Goal: Task Accomplishment & Management: Use online tool/utility

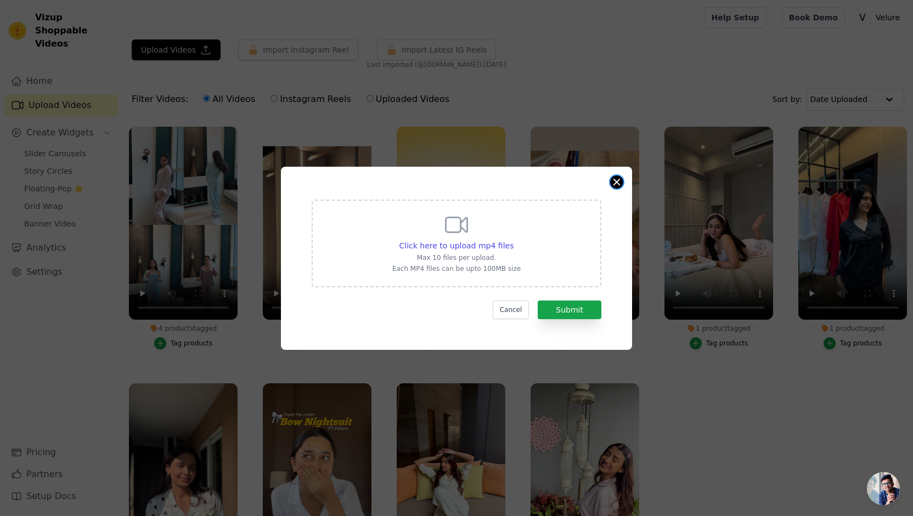
click at [619, 180] on button "Close modal" at bounding box center [616, 182] width 13 height 13
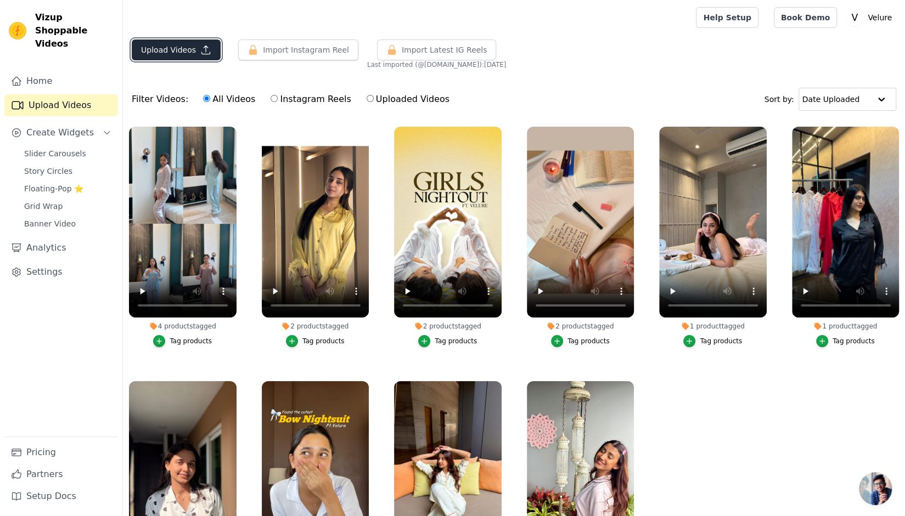
click at [206, 55] on button "Upload Videos" at bounding box center [176, 50] width 89 height 21
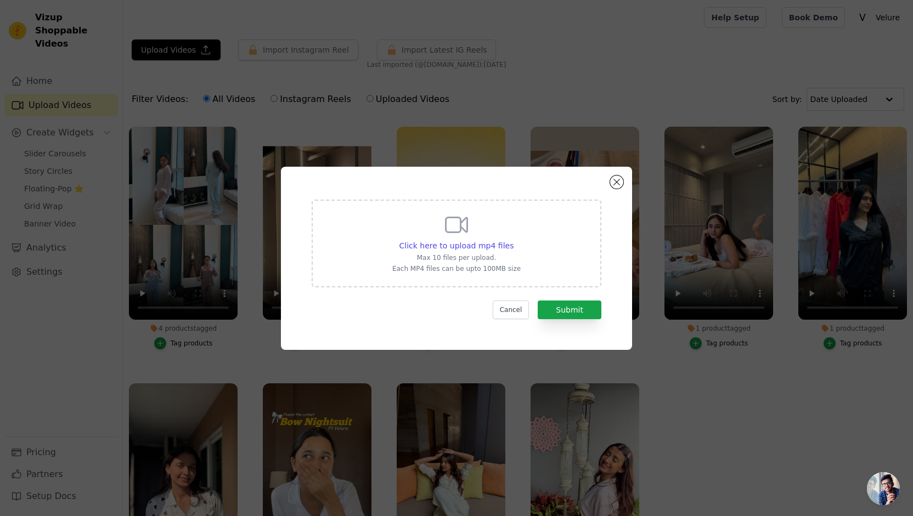
click at [491, 234] on div "Click here to upload mp4 files Max 10 files per upload. Each MP4 files can be u…" at bounding box center [456, 242] width 128 height 61
click at [513, 240] on input "Click here to upload mp4 files Max 10 files per upload. Each MP4 files can be u…" at bounding box center [513, 240] width 1 height 1
type input "C:\fakepath\AI AD.mp4"
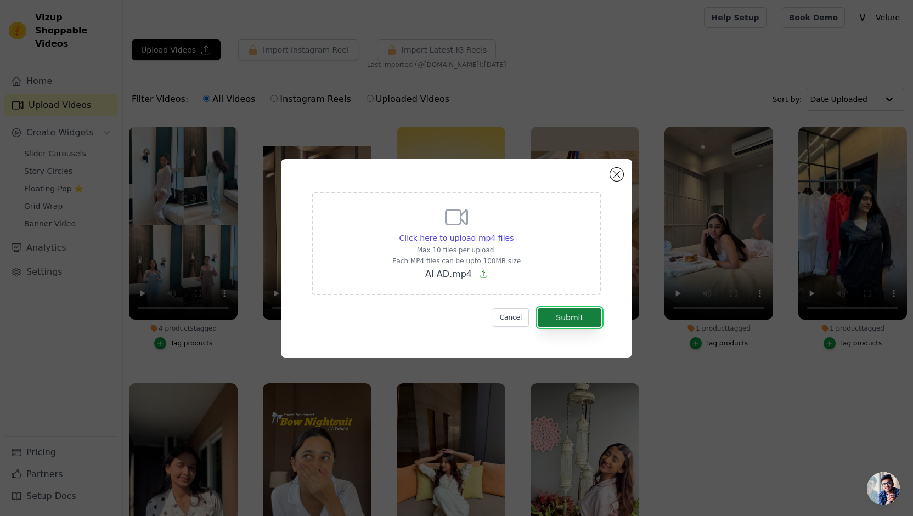
click at [573, 318] on button "Submit" at bounding box center [570, 317] width 64 height 19
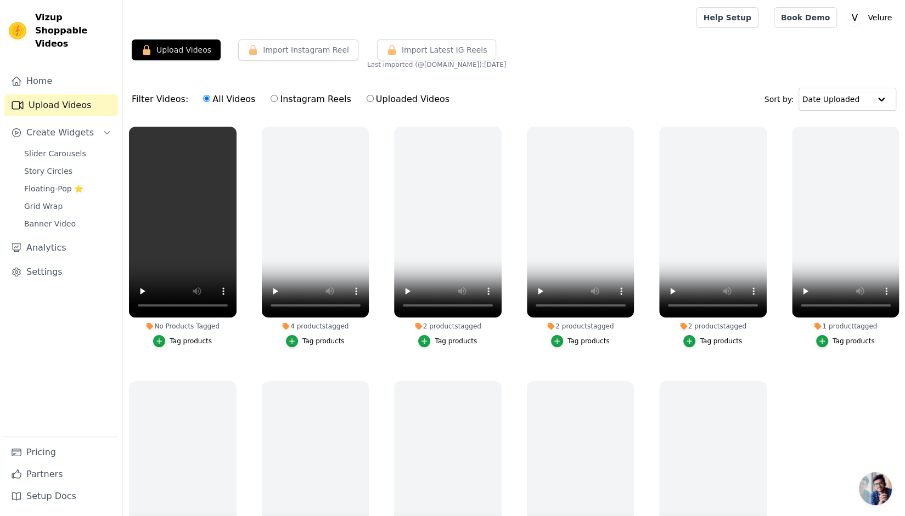
click at [113, 338] on div "Home Upload Videos Create Widgets Slider Carousels Story Circles Floating-Pop ⭐…" at bounding box center [61, 253] width 114 height 367
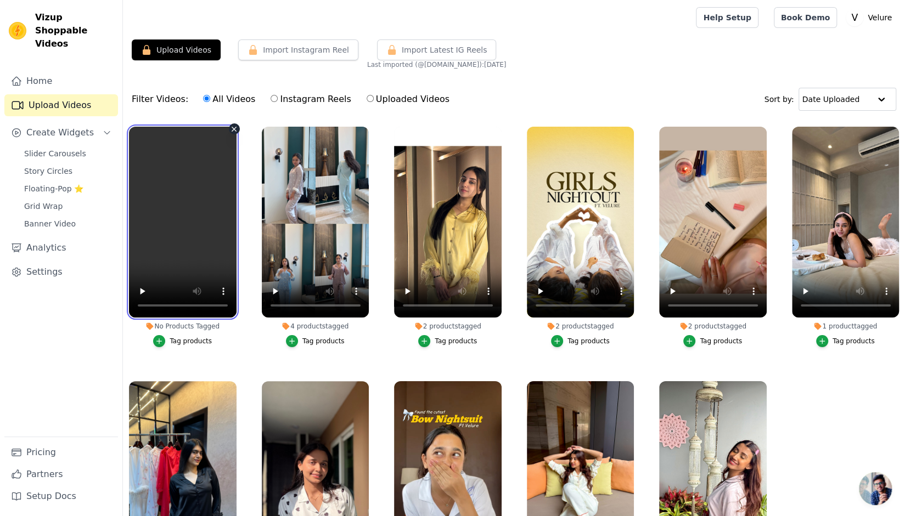
click at [201, 196] on video at bounding box center [183, 222] width 108 height 191
click at [180, 337] on div "Tag products" at bounding box center [191, 341] width 42 height 9
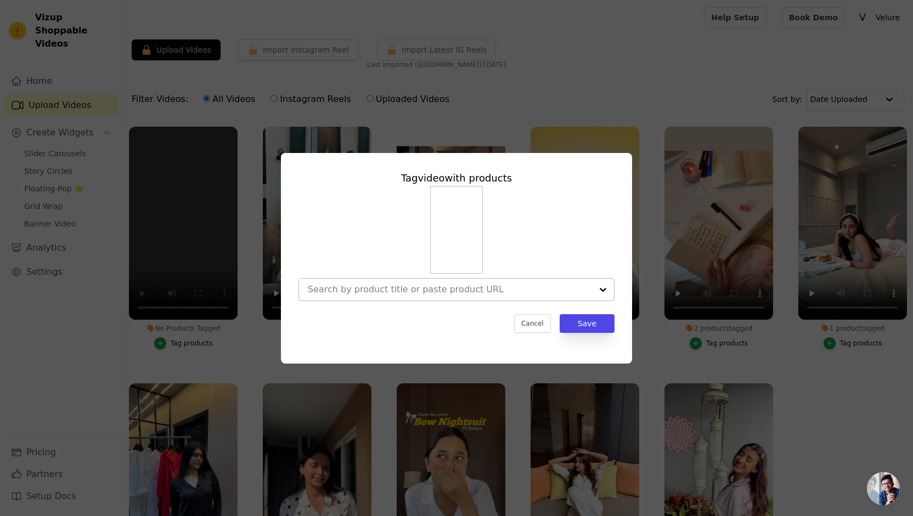
click at [470, 283] on div at bounding box center [450, 290] width 284 height 22
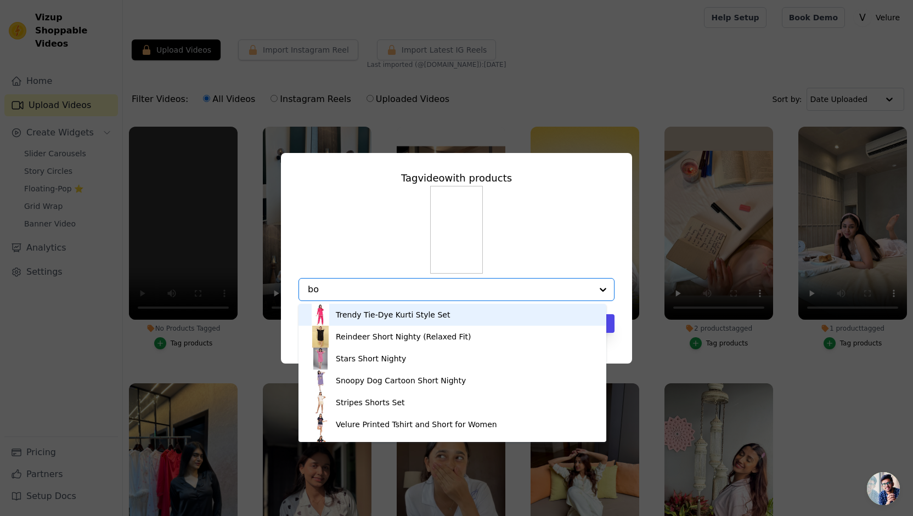
type input "bow"
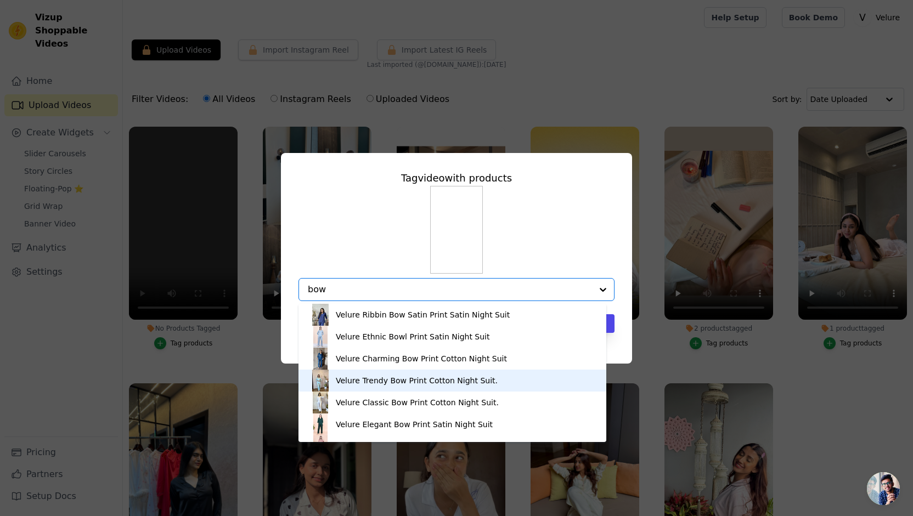
click at [423, 376] on div "Velure Trendy Bow Print Cotton Night Suit." at bounding box center [417, 380] width 162 height 11
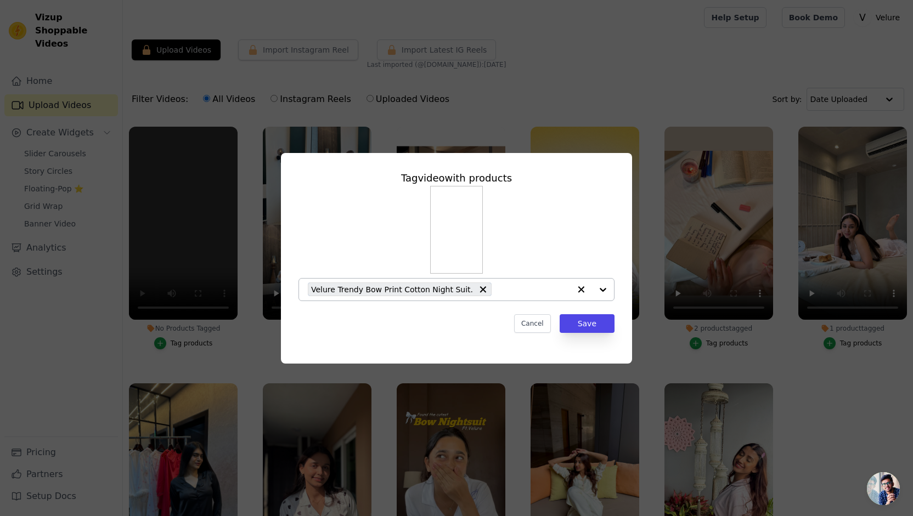
click at [509, 288] on input "No Products Tagged Tag video with products Velure Trendy Bow Print Cotton Night…" at bounding box center [533, 289] width 73 height 10
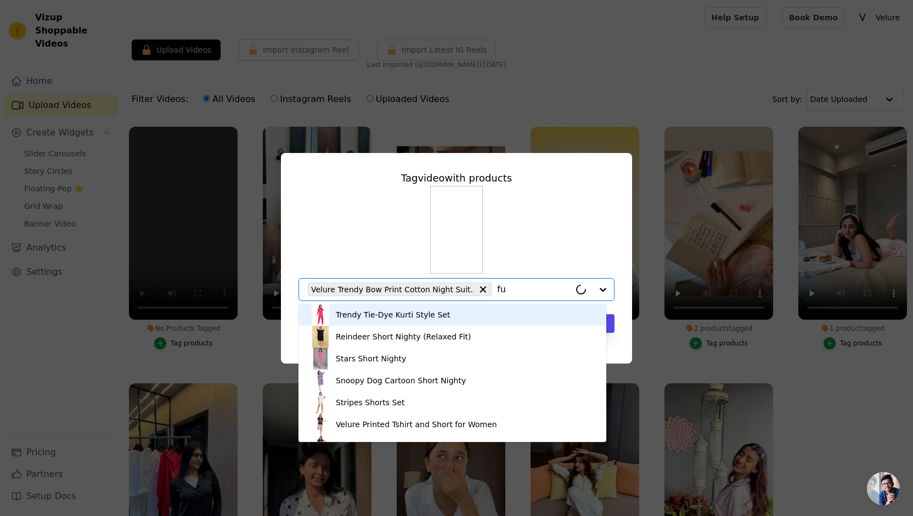
type input "fur"
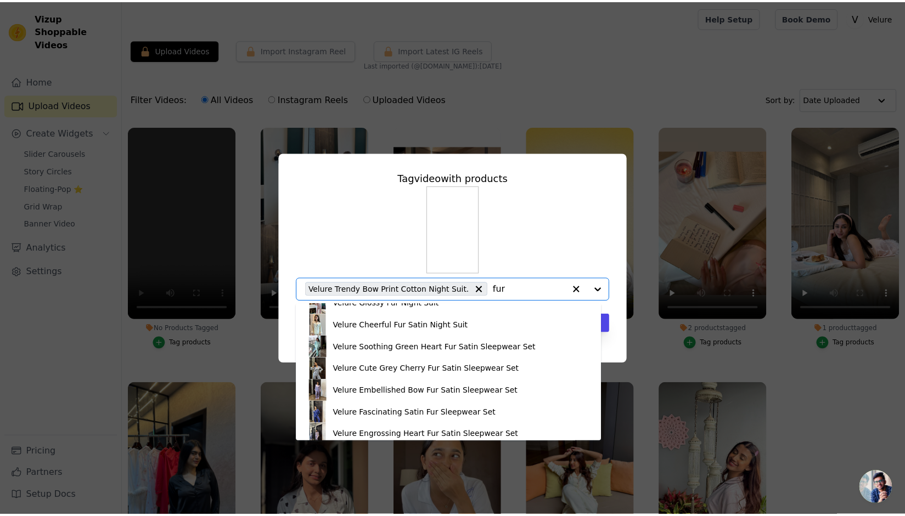
scroll to position [341, 0]
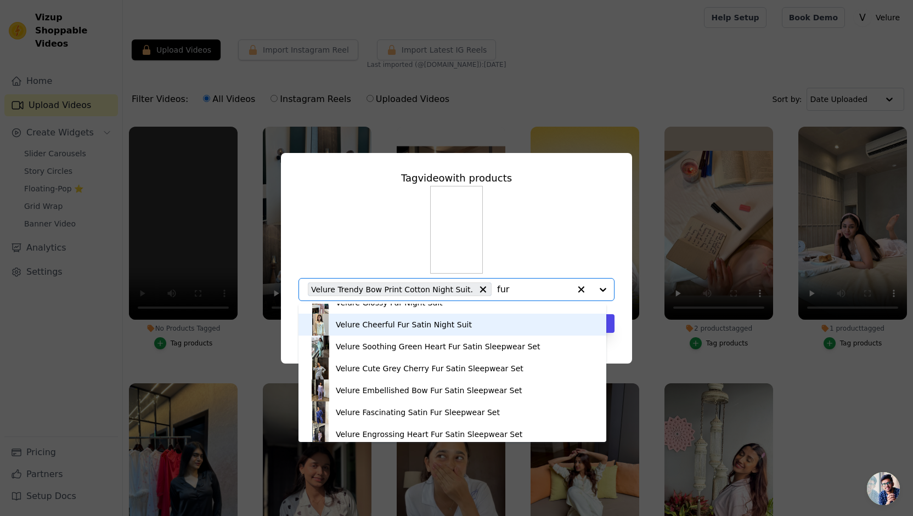
click at [437, 323] on div "Velure Cheerful Fur Satin Night Suit" at bounding box center [404, 324] width 136 height 11
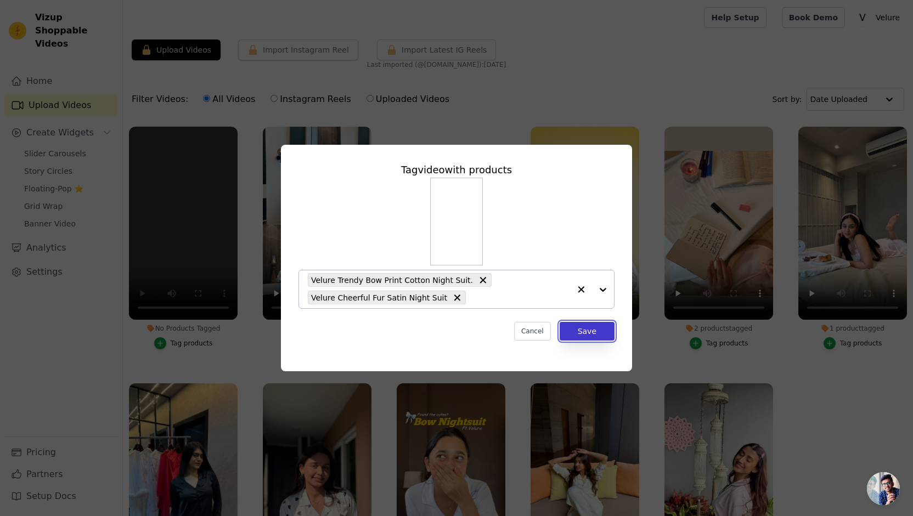
click at [578, 330] on button "Save" at bounding box center [587, 331] width 55 height 19
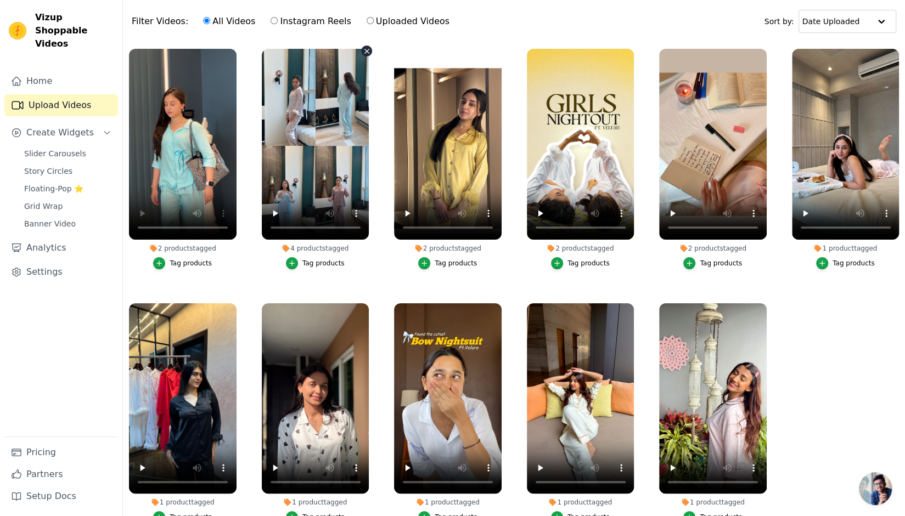
scroll to position [0, 0]
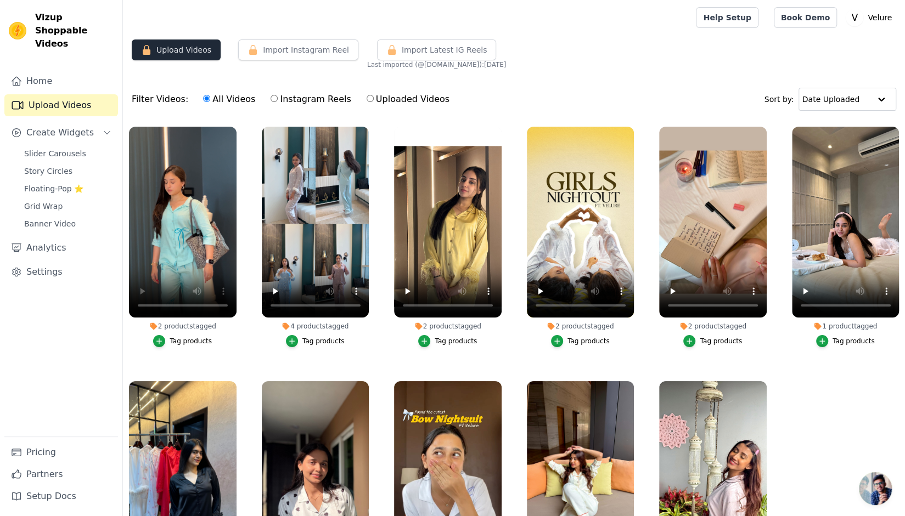
click at [186, 49] on button "Upload Videos" at bounding box center [176, 50] width 89 height 21
click at [766, 351] on div "2 products tagged Tag products" at bounding box center [713, 239] width 120 height 237
click at [93, 352] on div "Home Upload Videos Create Widgets Slider Carousels Story Circles Floating-Pop ⭐…" at bounding box center [61, 253] width 114 height 367
click at [233, 127] on icon "button" at bounding box center [234, 129] width 4 height 4
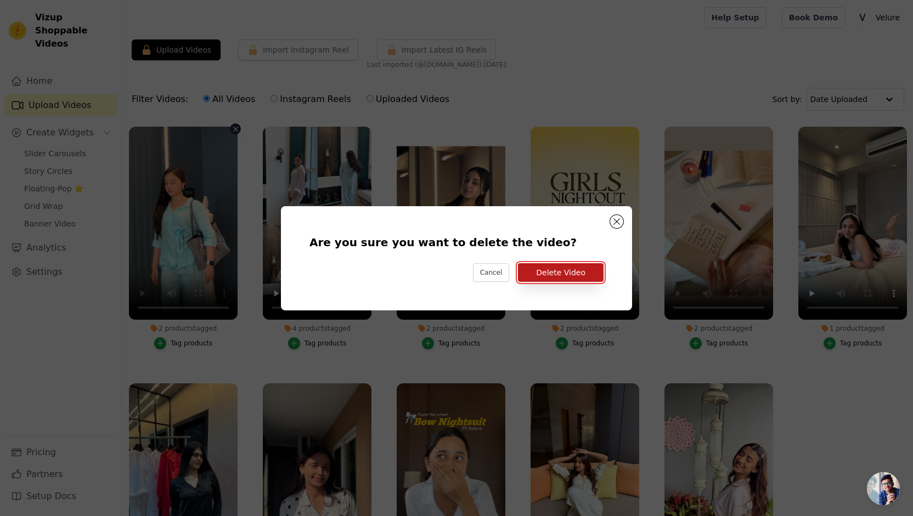
click at [553, 276] on button "Delete Video" at bounding box center [561, 272] width 86 height 19
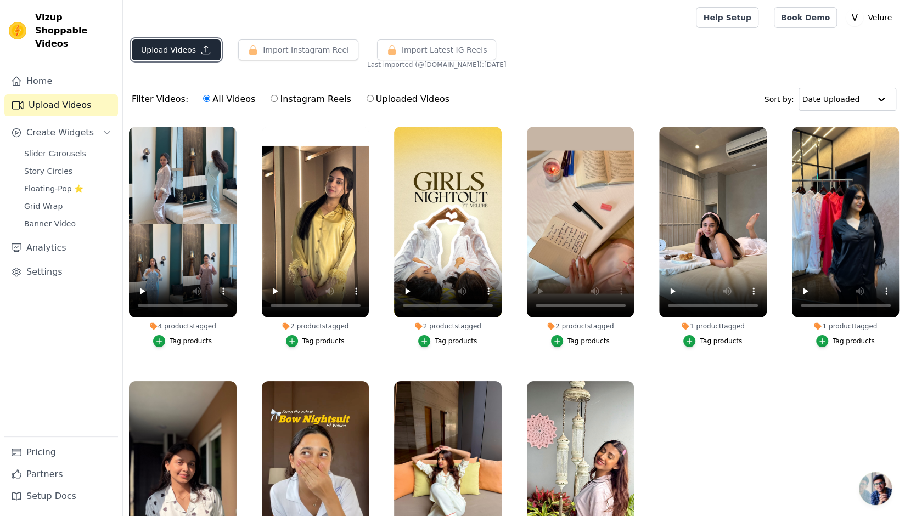
click at [160, 48] on button "Upload Videos" at bounding box center [176, 50] width 89 height 21
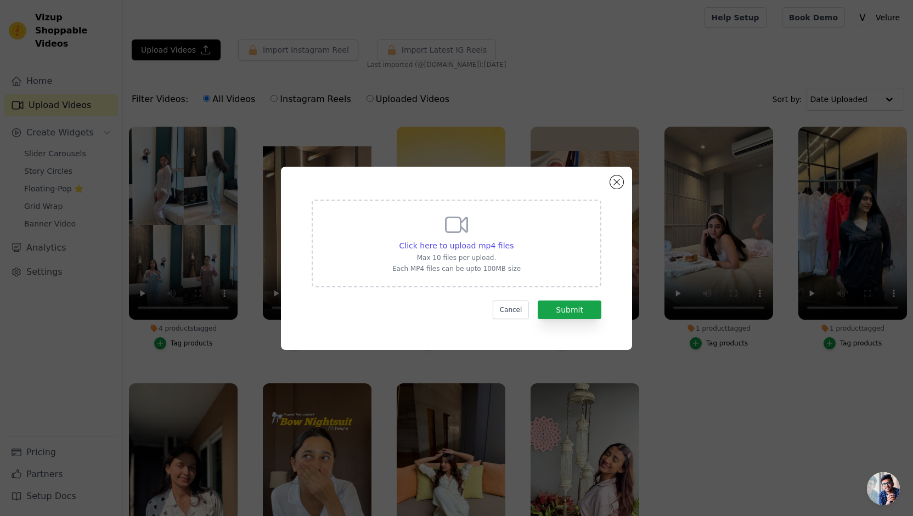
click at [457, 259] on p "Max 10 files per upload." at bounding box center [456, 258] width 128 height 9
click at [513, 240] on input "Click here to upload mp4 files Max 10 files per upload. Each MP4 files can be u…" at bounding box center [513, 240] width 1 height 1
type input "C:\fakepath\6d9ea3a5715248378e4c18d8b47d59ec (1).mp4"
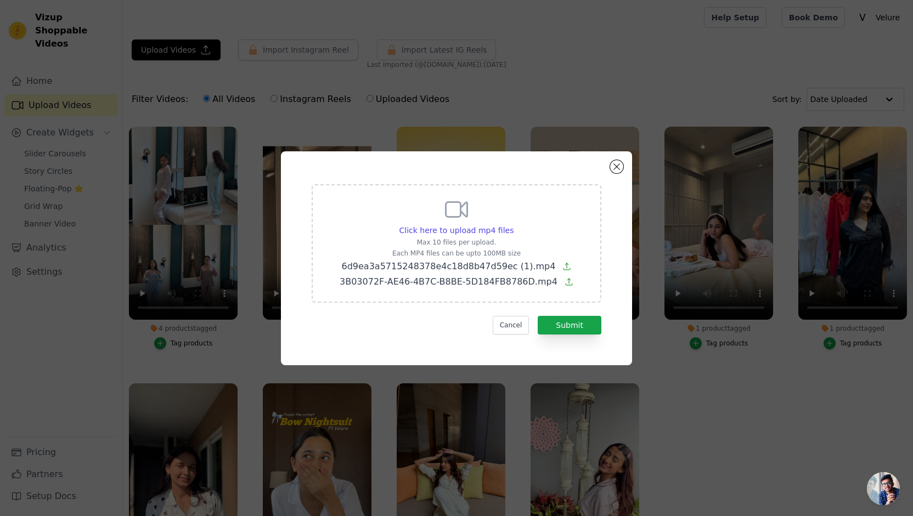
click at [563, 268] on icon at bounding box center [567, 266] width 9 height 9
click at [514, 225] on input "Click here to upload mp4 files Max 10 files per upload. Each MP4 files can be u…" at bounding box center [513, 224] width 1 height 1
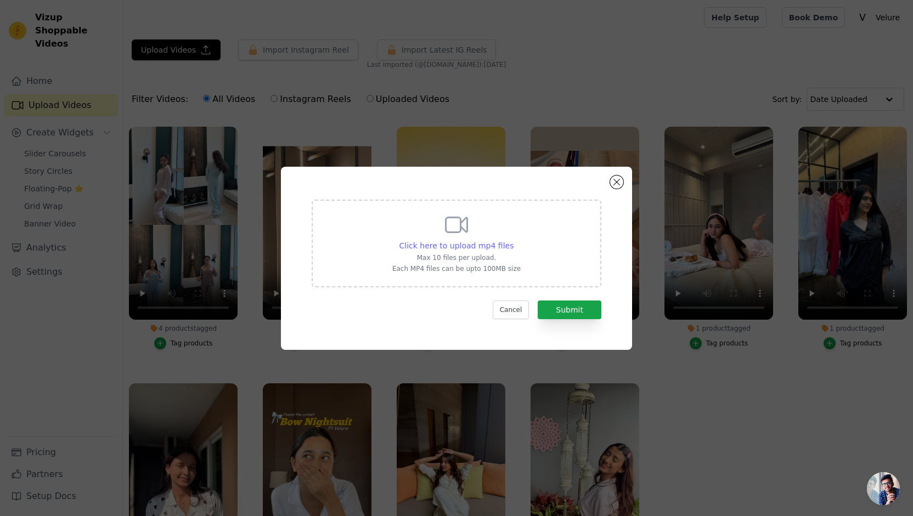
click at [480, 245] on span "Click here to upload mp4 files" at bounding box center [457, 246] width 115 height 9
click at [513, 240] on input "Click here to upload mp4 files Max 10 files per upload. Each MP4 files can be u…" at bounding box center [513, 240] width 1 height 1
type input "C:\fakepath\6d9ea3a5715248378e4c18d8b47d59ec (1).mp4"
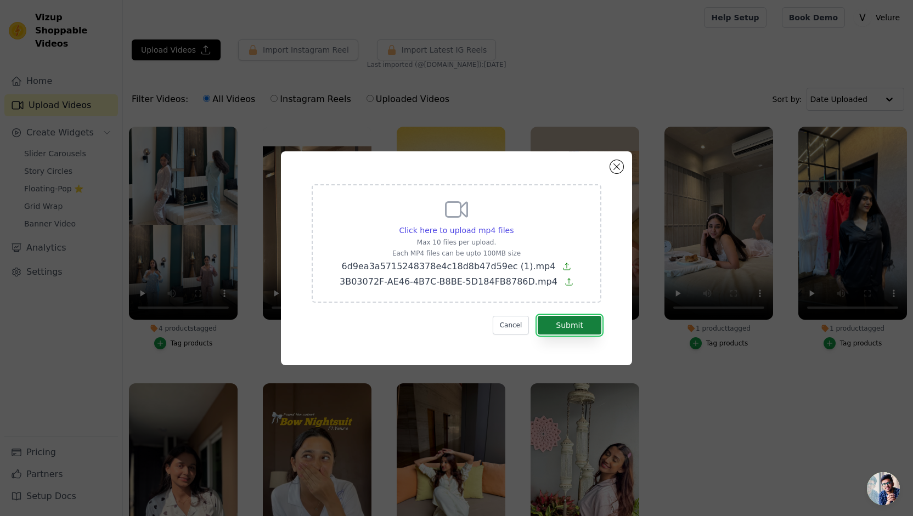
click at [559, 328] on button "Submit" at bounding box center [570, 325] width 64 height 19
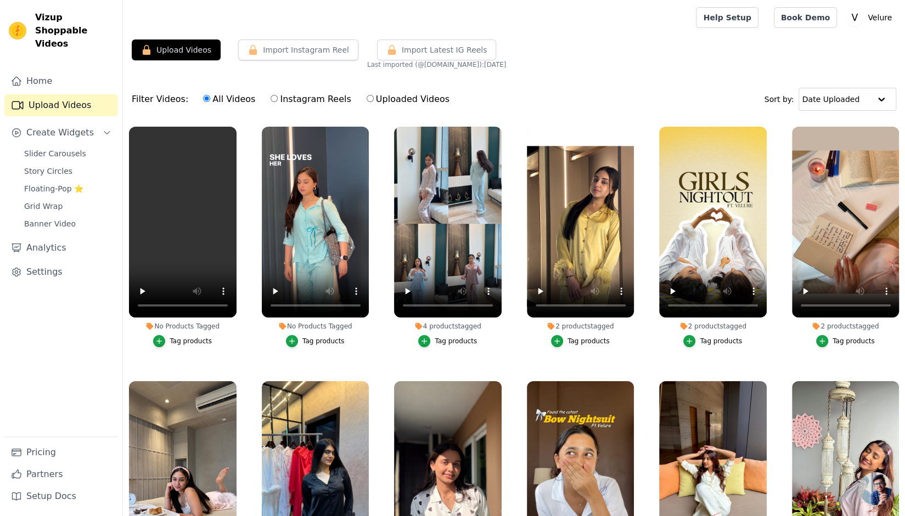
click at [312, 337] on div "Tag products" at bounding box center [323, 341] width 42 height 9
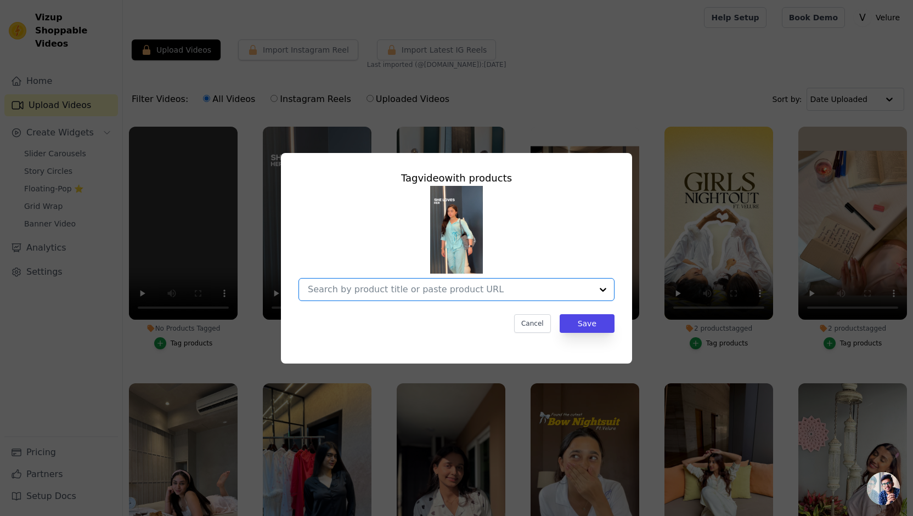
click at [441, 290] on input "No Products Tagged Tag video with products Option undefined, selected. Select i…" at bounding box center [450, 289] width 284 height 10
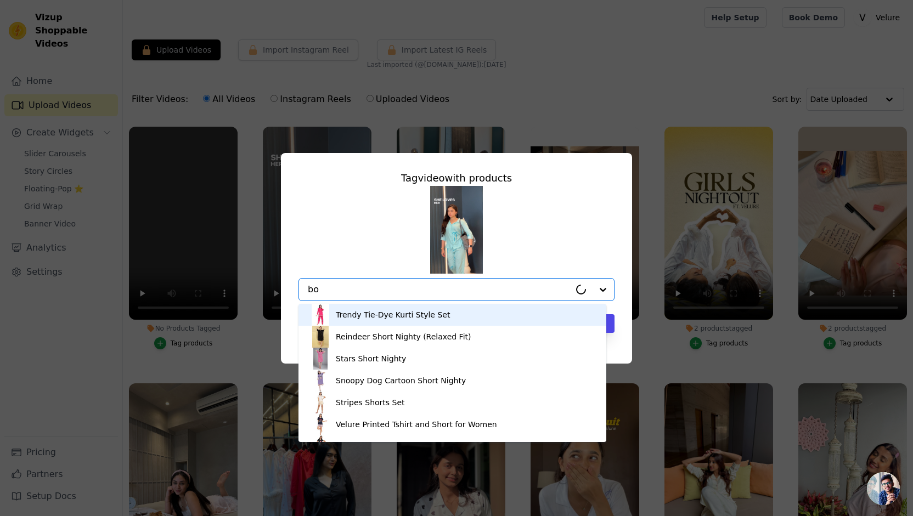
type input "bow"
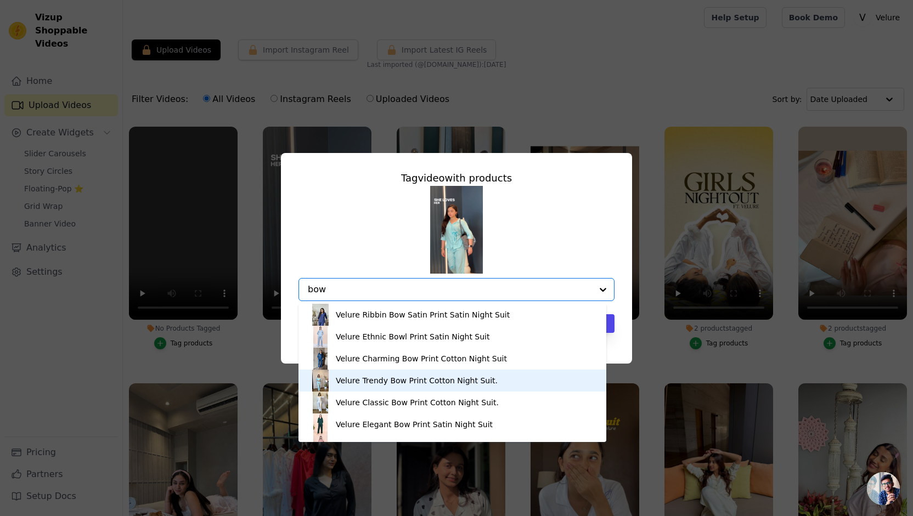
click at [456, 387] on div "Velure Trendy Bow Print Cotton Night Suit." at bounding box center [453, 381] width 286 height 22
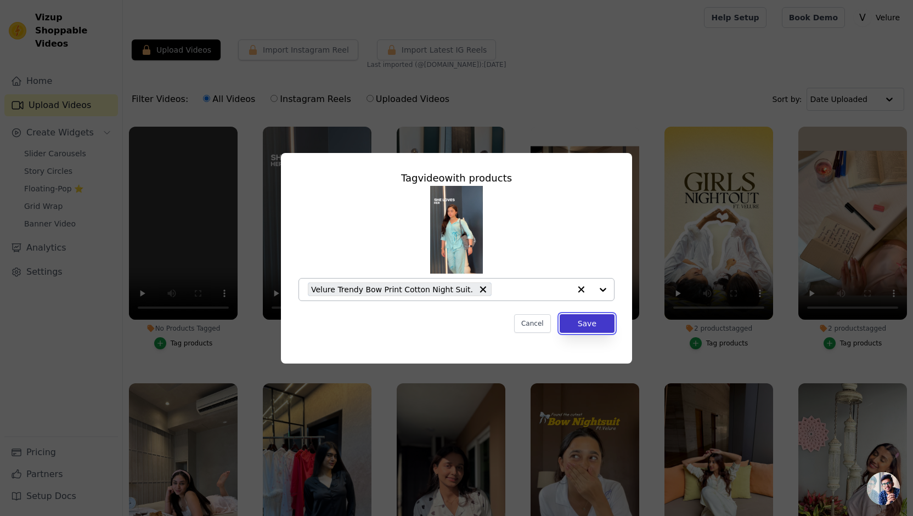
click at [586, 322] on button "Save" at bounding box center [587, 324] width 55 height 19
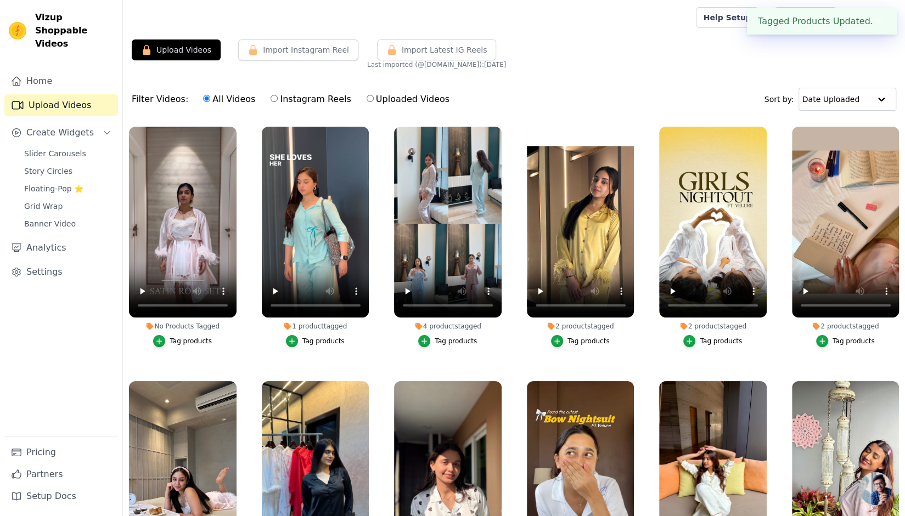
click at [322, 337] on div "Tag products" at bounding box center [323, 341] width 42 height 9
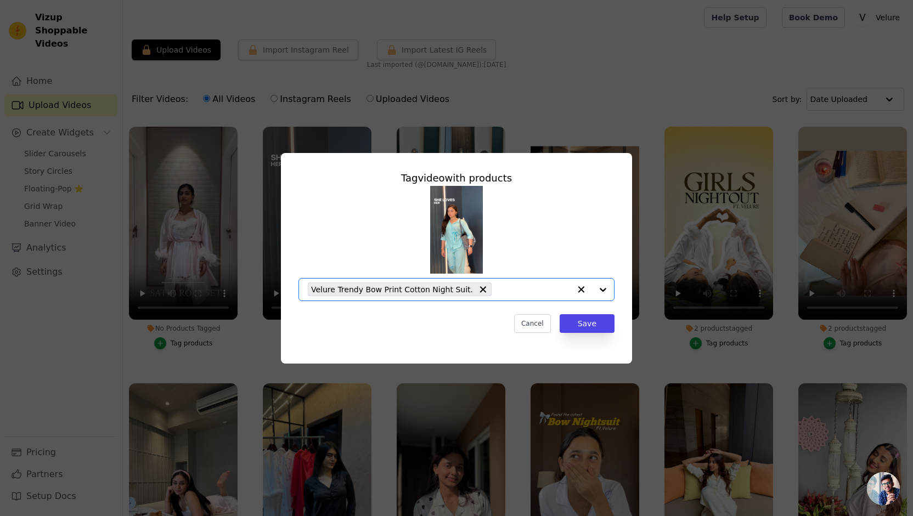
click at [497, 291] on input "1 product tagged Tag video with products Option Velure Trendy Bow Print Cotton …" at bounding box center [533, 289] width 73 height 10
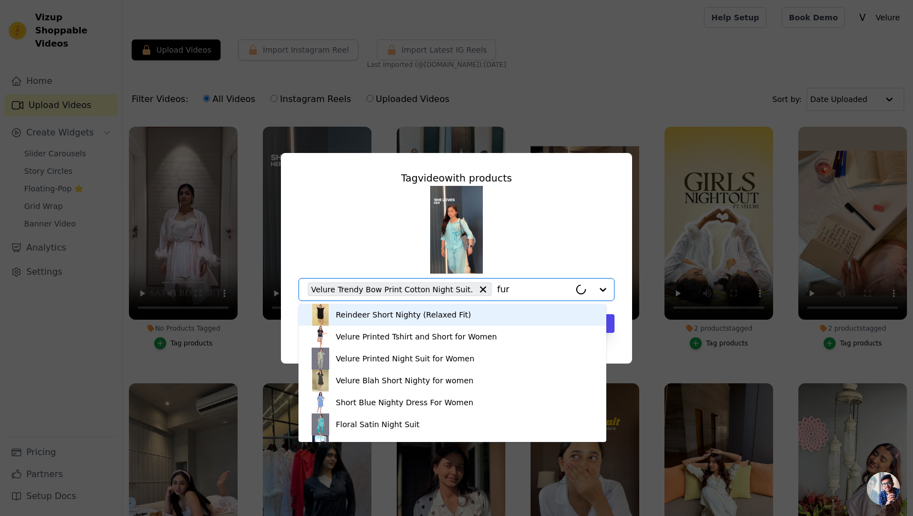
type input "fur"
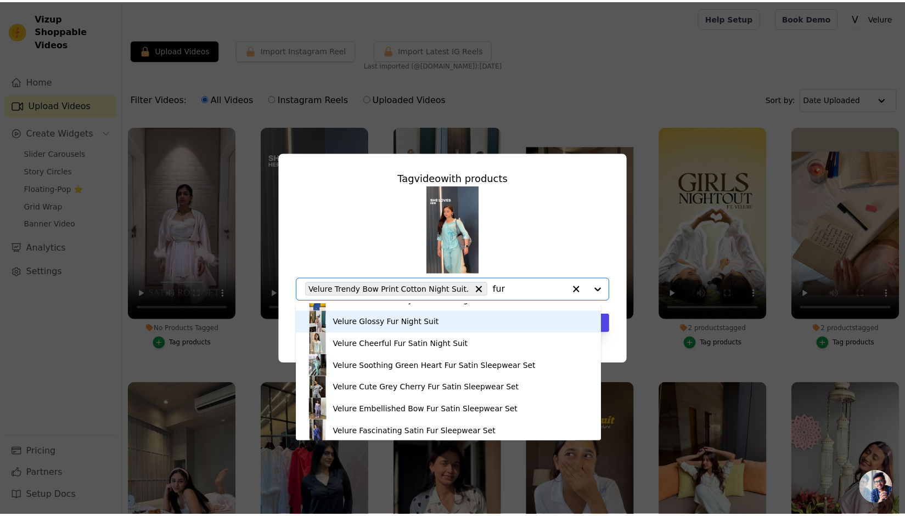
scroll to position [345, 0]
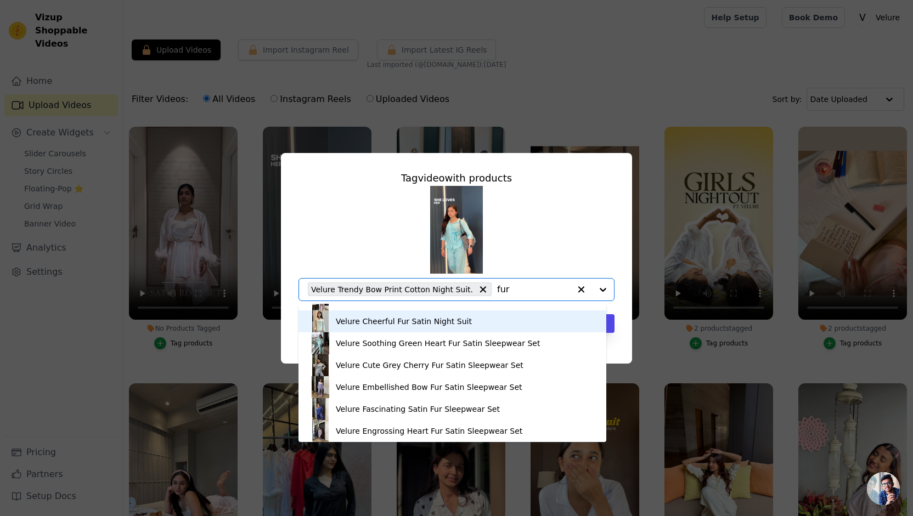
click at [428, 323] on div "Velure Cheerful Fur Satin Night Suit" at bounding box center [404, 321] width 136 height 11
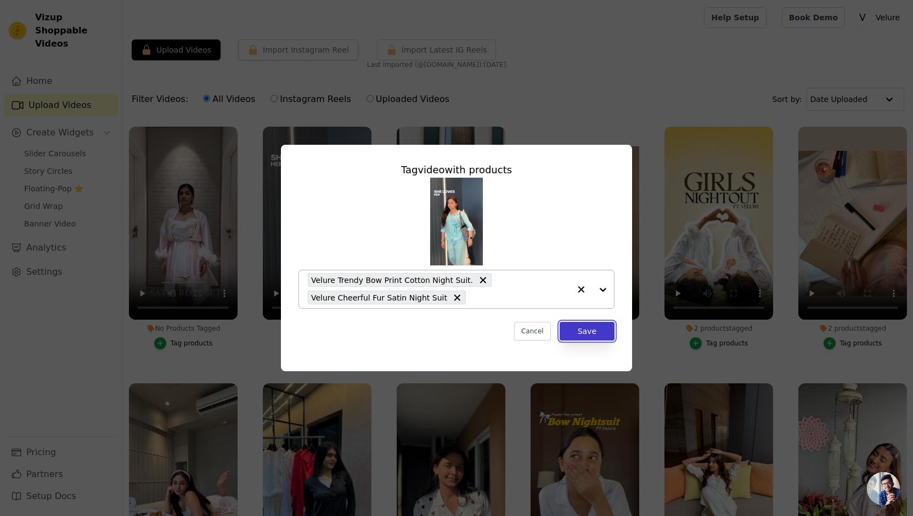
click at [590, 330] on button "Save" at bounding box center [587, 331] width 55 height 19
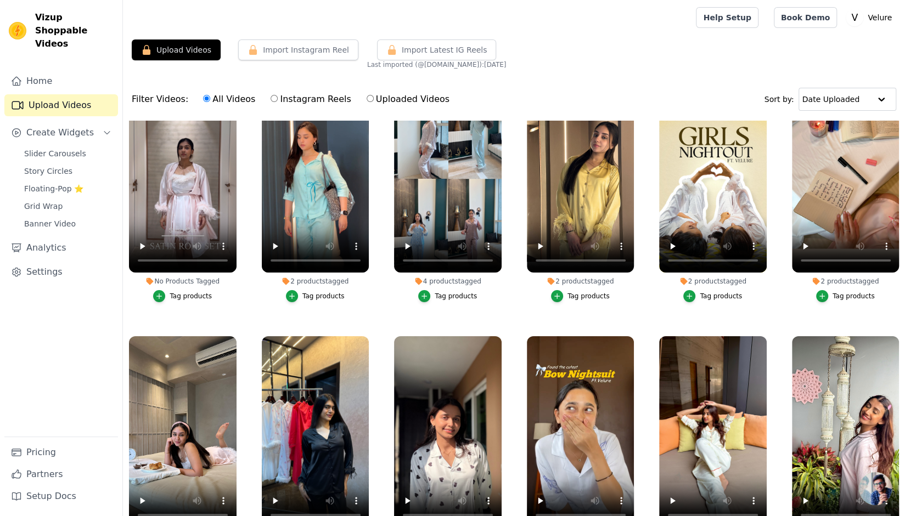
scroll to position [0, 0]
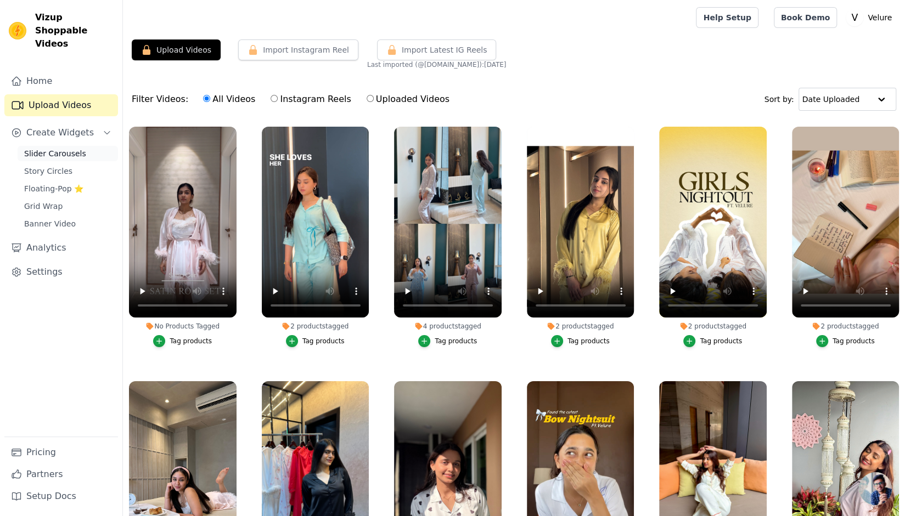
click at [72, 148] on span "Slider Carousels" at bounding box center [55, 153] width 62 height 11
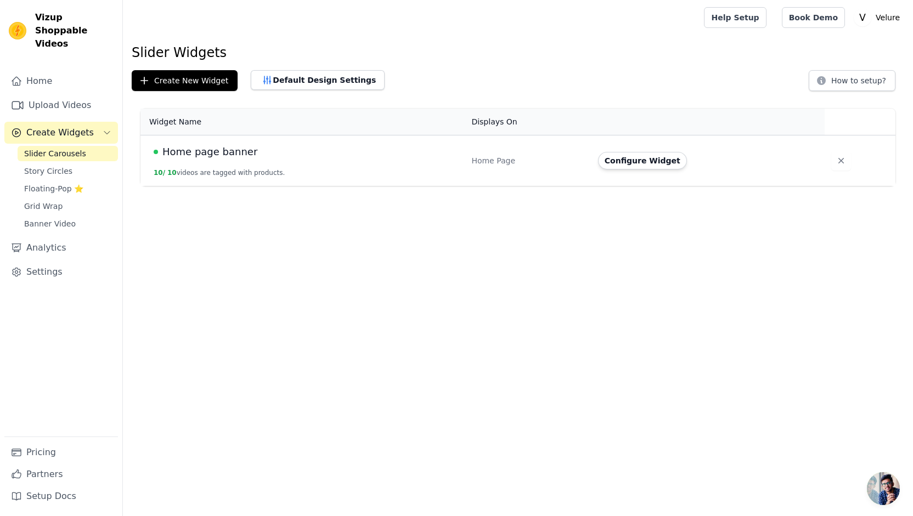
click at [245, 155] on span "Home page banner" at bounding box center [209, 151] width 95 height 15
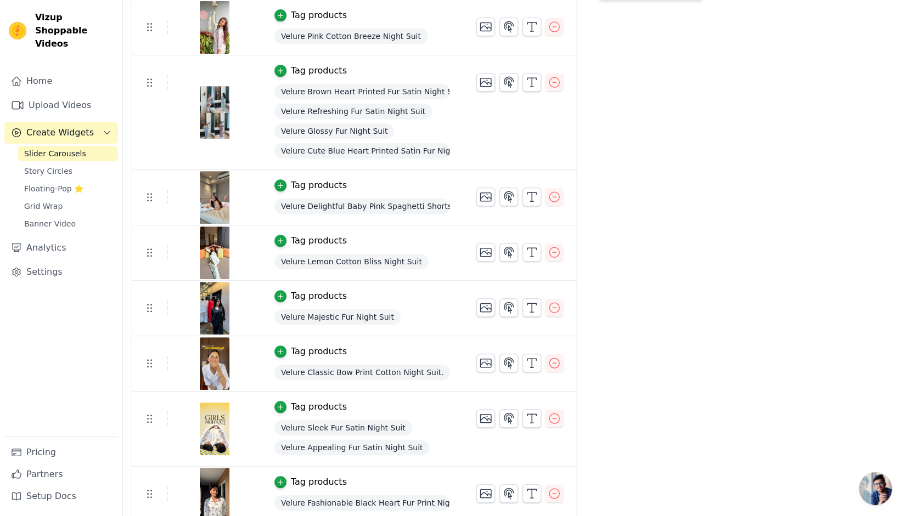
scroll to position [285, 0]
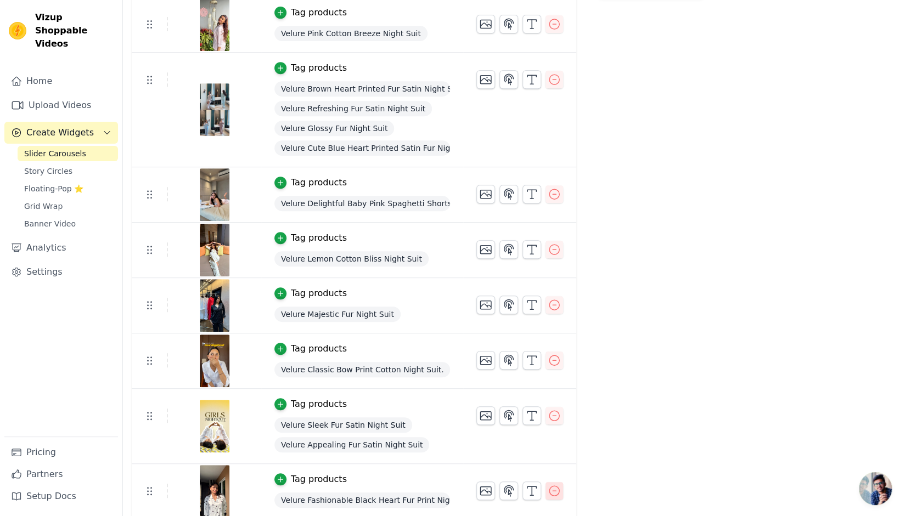
click at [548, 492] on icon "button" at bounding box center [554, 491] width 13 height 13
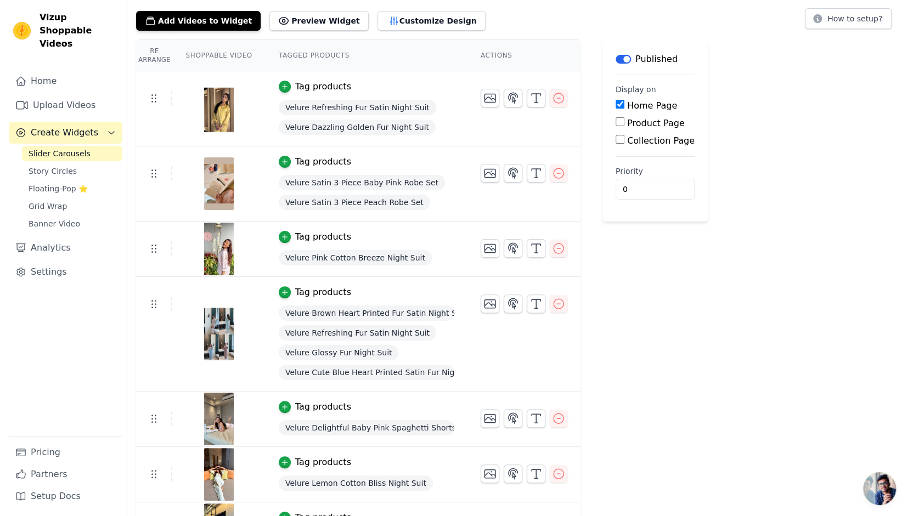
scroll to position [0, 0]
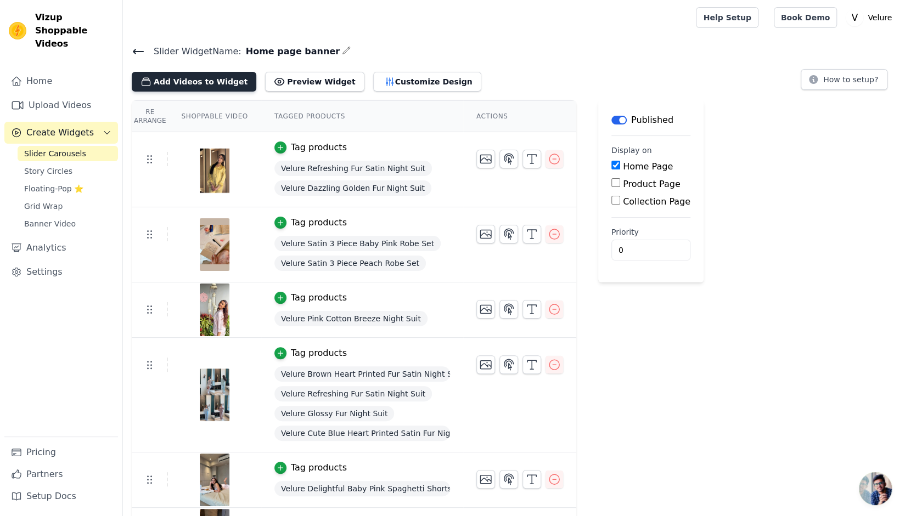
click at [217, 76] on button "Add Videos to Widget" at bounding box center [194, 82] width 125 height 20
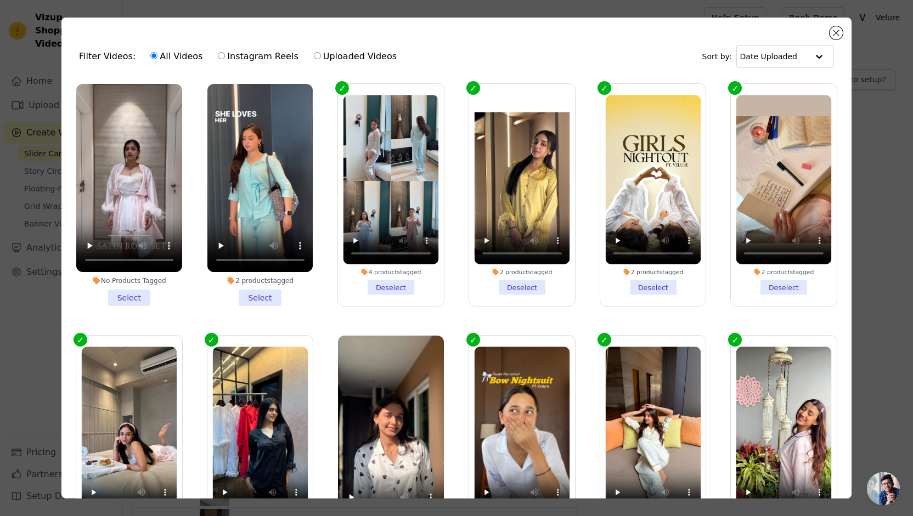
click at [248, 292] on li "2 products tagged Select" at bounding box center [260, 195] width 106 height 222
click at [0, 0] on input "2 products tagged Select" at bounding box center [0, 0] width 0 height 0
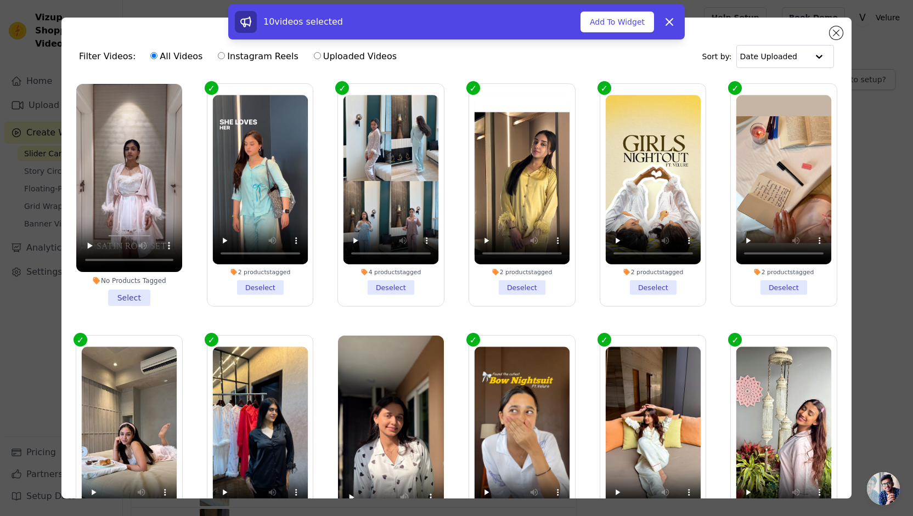
click at [141, 294] on li "No Products Tagged Select" at bounding box center [129, 195] width 106 height 222
click at [0, 0] on input "No Products Tagged Select" at bounding box center [0, 0] width 0 height 0
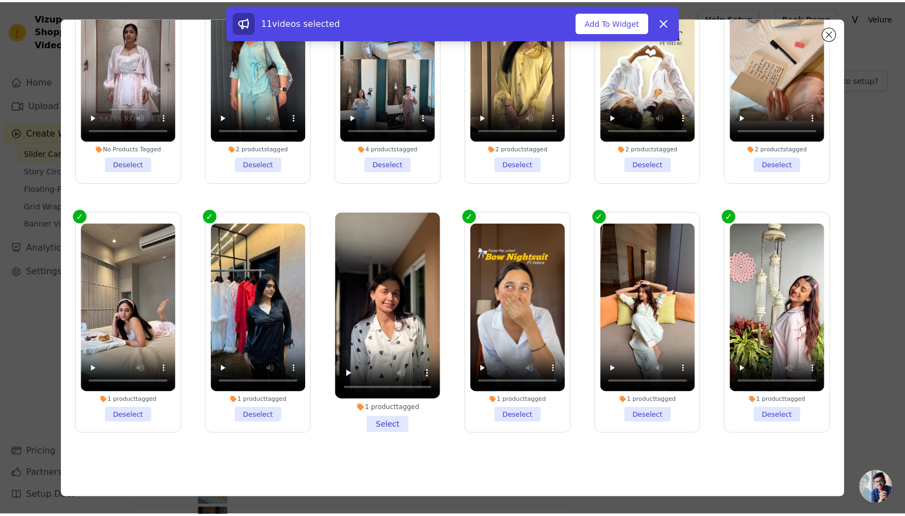
scroll to position [87, 0]
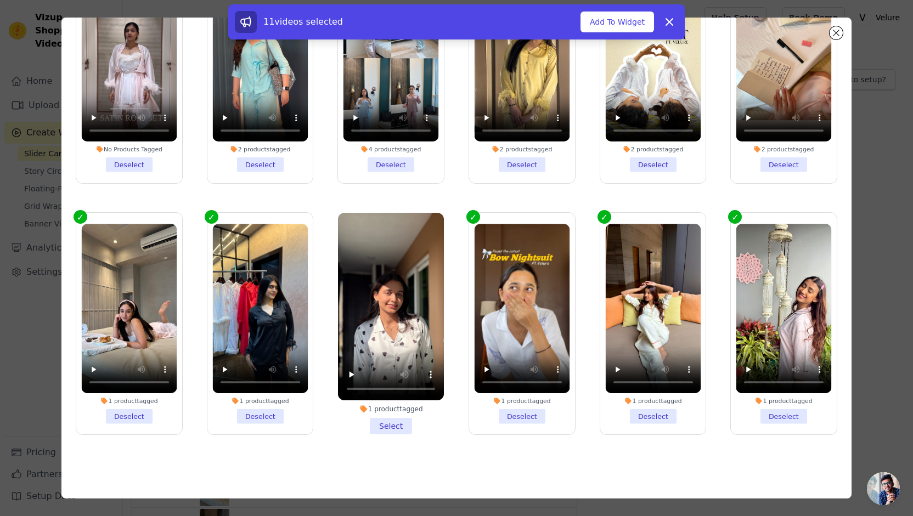
click at [391, 422] on li "1 product tagged Select" at bounding box center [391, 324] width 106 height 222
click at [0, 0] on input "1 product tagged Select" at bounding box center [0, 0] width 0 height 0
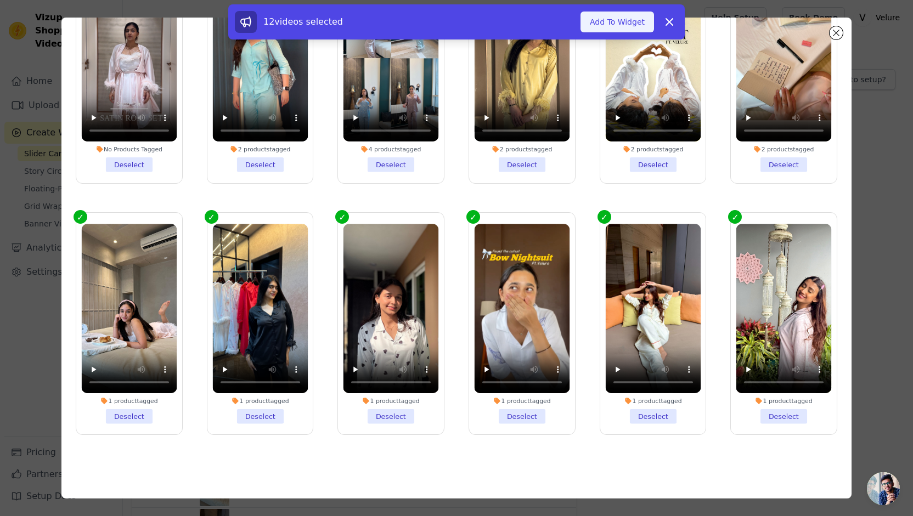
click at [616, 20] on button "Add To Widget" at bounding box center [618, 22] width 74 height 21
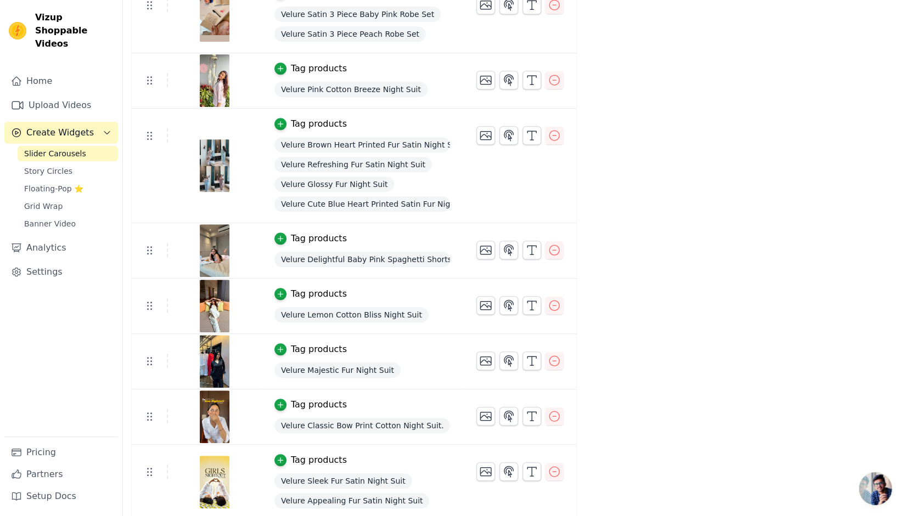
scroll to position [0, 0]
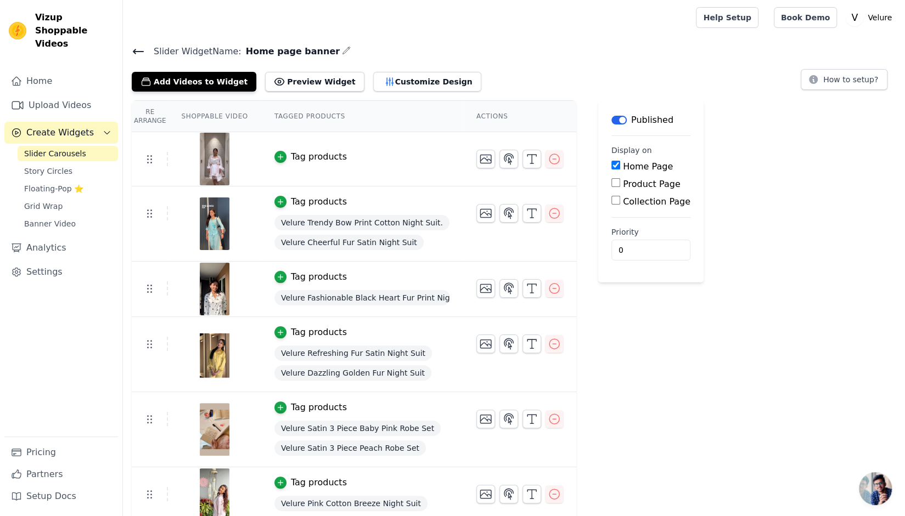
click at [138, 48] on icon at bounding box center [138, 51] width 13 height 13
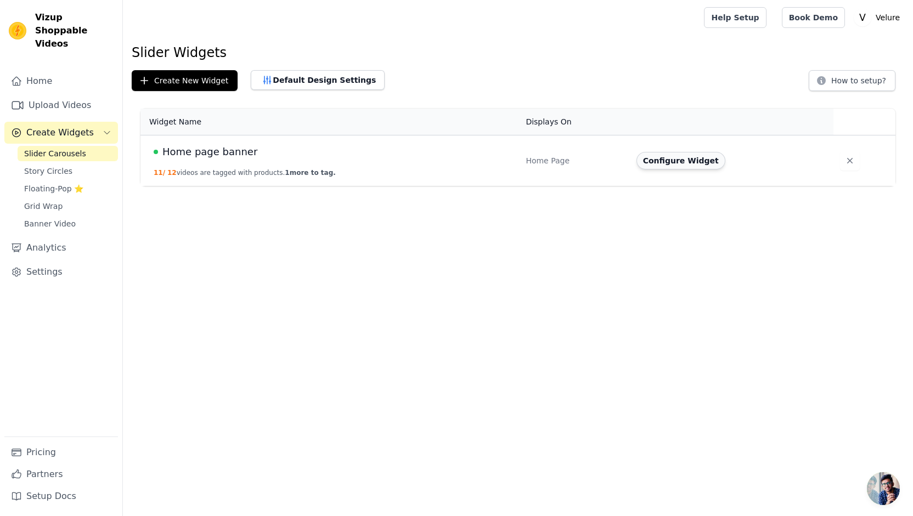
click at [662, 165] on button "Configure Widget" at bounding box center [681, 161] width 89 height 18
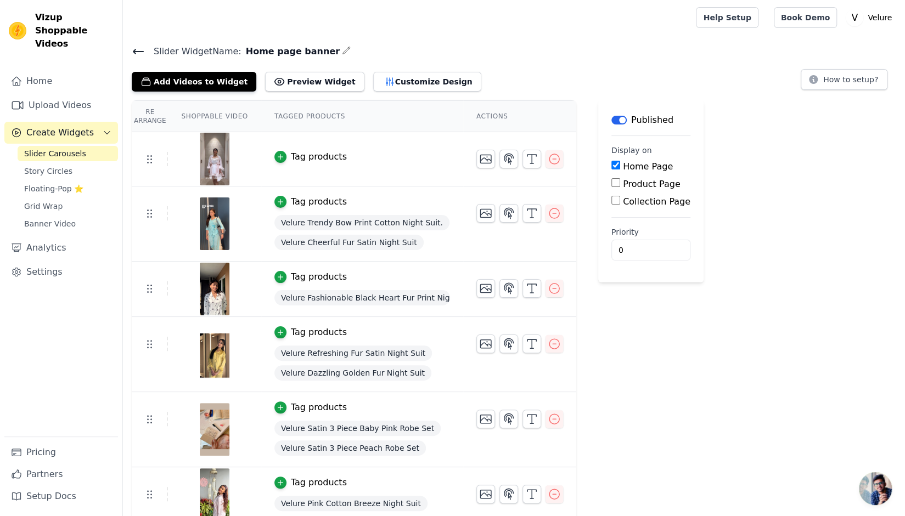
click at [306, 157] on div "Tag products" at bounding box center [319, 156] width 56 height 13
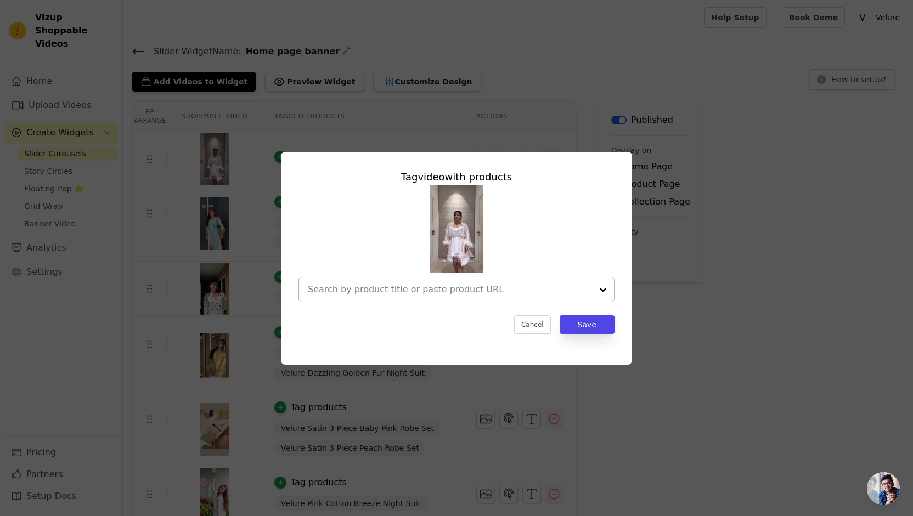
click at [484, 296] on div at bounding box center [450, 290] width 284 height 24
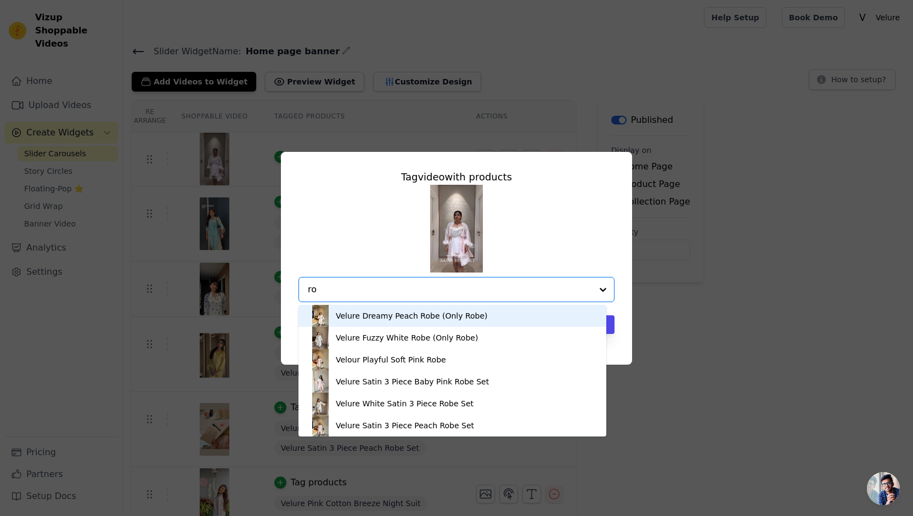
type input "r"
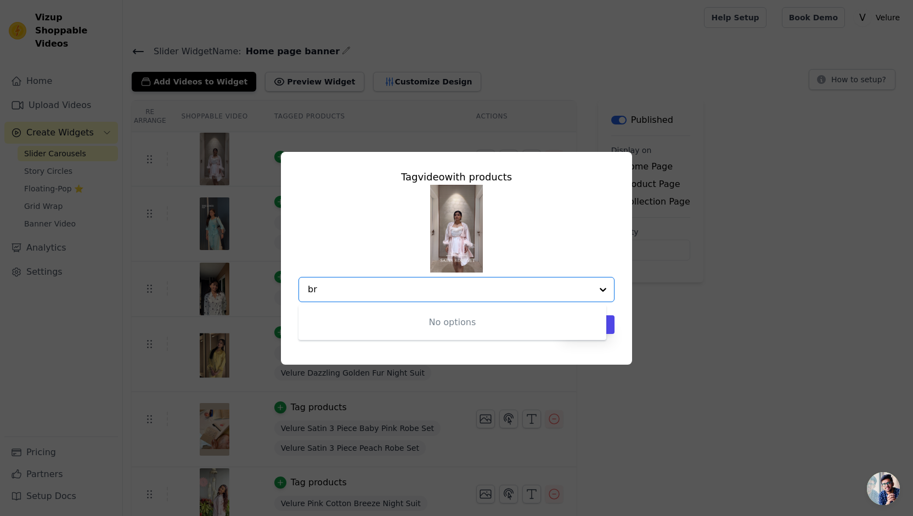
type input "b"
type input "robe"
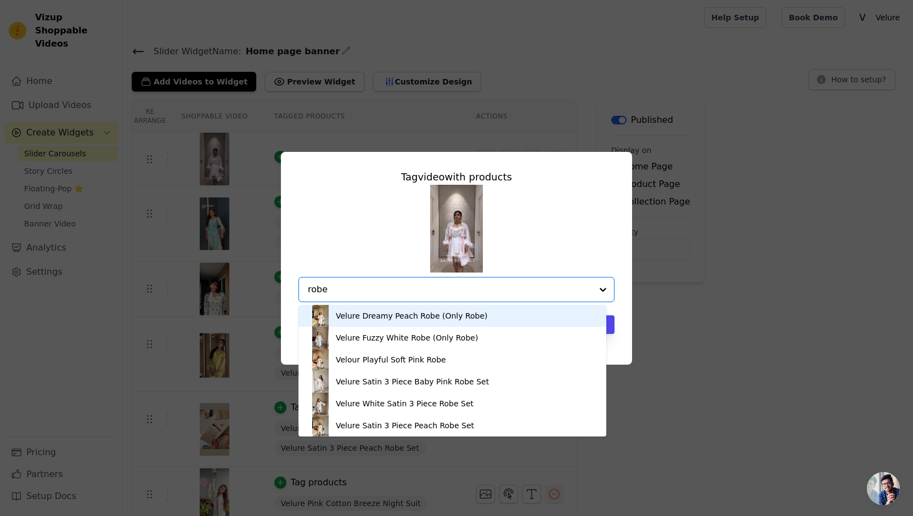
drag, startPoint x: 311, startPoint y: 315, endPoint x: 411, endPoint y: 323, distance: 100.3
click at [411, 323] on div "Velure Dreamy Peach Robe (Only Robe)" at bounding box center [453, 316] width 286 height 22
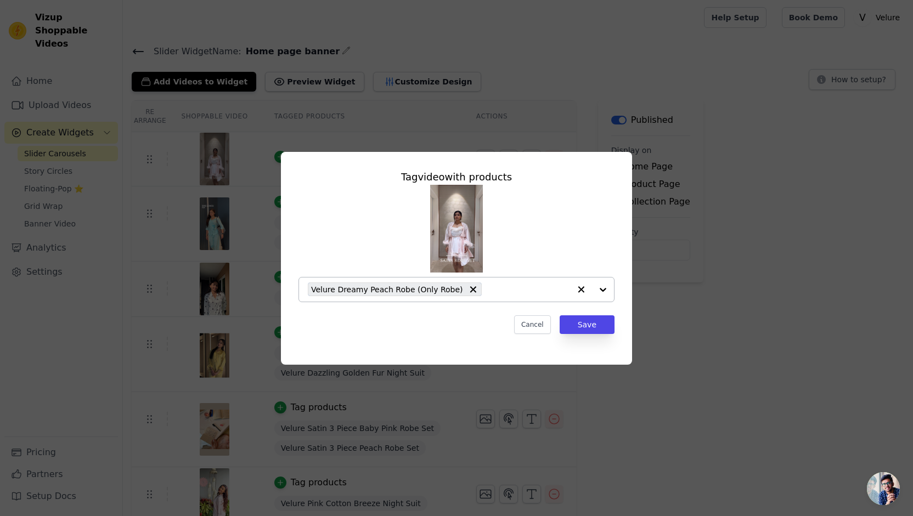
click at [498, 293] on input "text" at bounding box center [528, 289] width 83 height 13
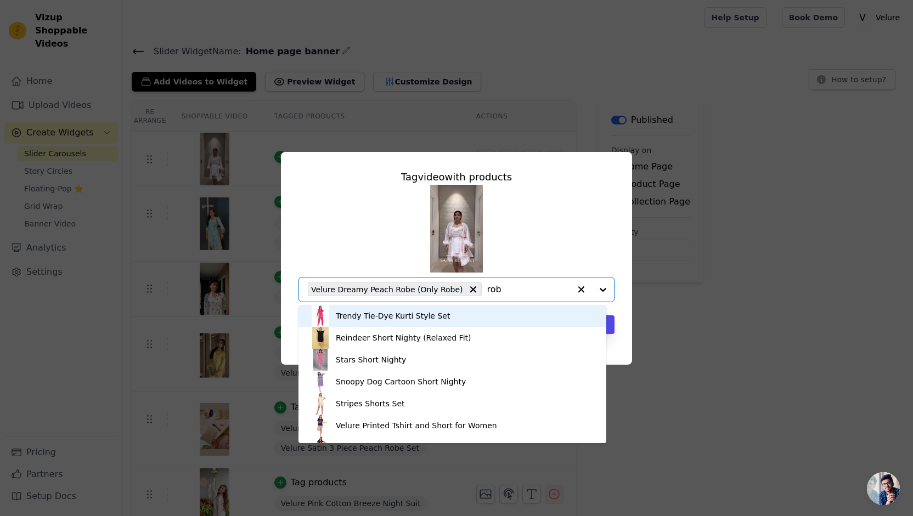
type input "robe"
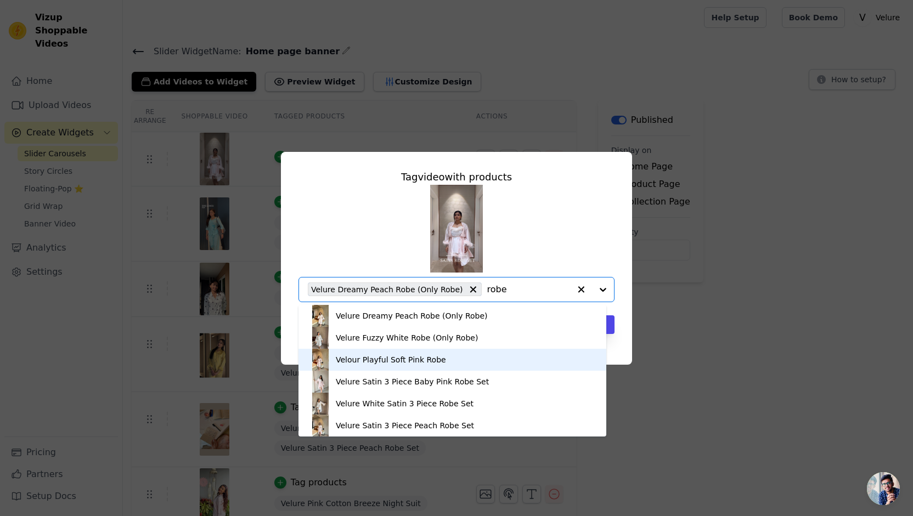
click at [471, 366] on div "Velour Playful Soft Pink Robe" at bounding box center [453, 360] width 286 height 22
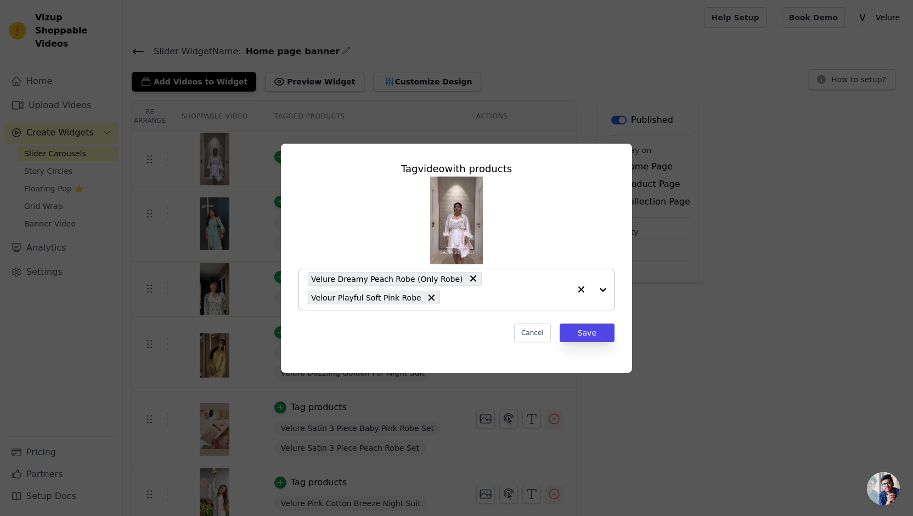
click at [470, 279] on icon at bounding box center [473, 279] width 7 height 7
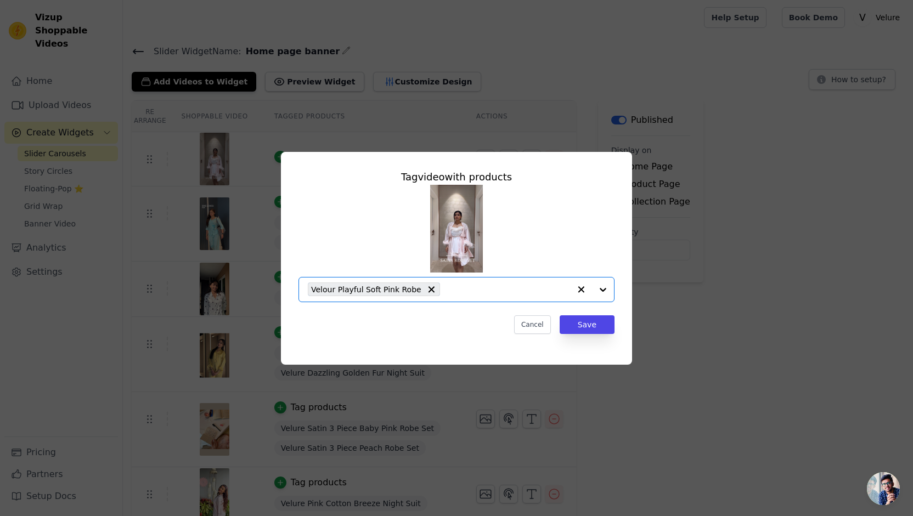
click at [470, 291] on input "text" at bounding box center [508, 289] width 125 height 13
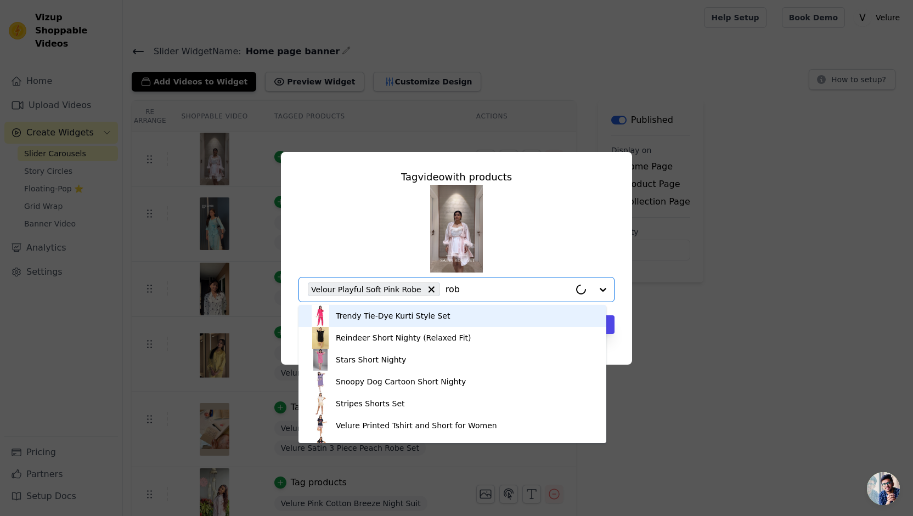
type input "robe"
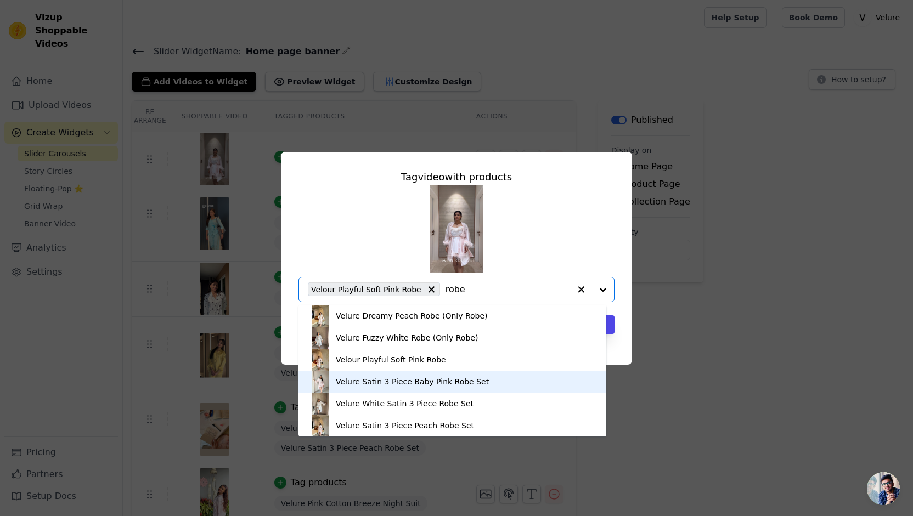
click at [428, 388] on div "Velure Satin 3 Piece Baby Pink Robe Set" at bounding box center [453, 382] width 286 height 22
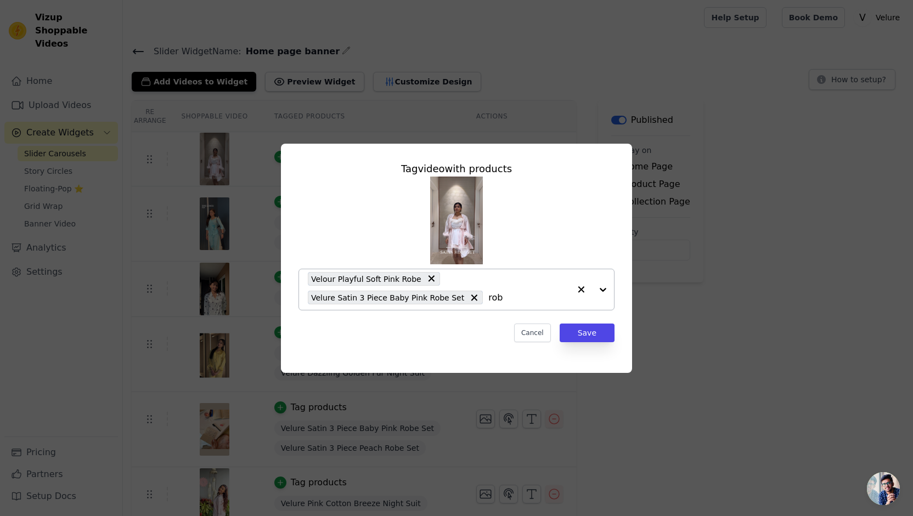
type input "robe"
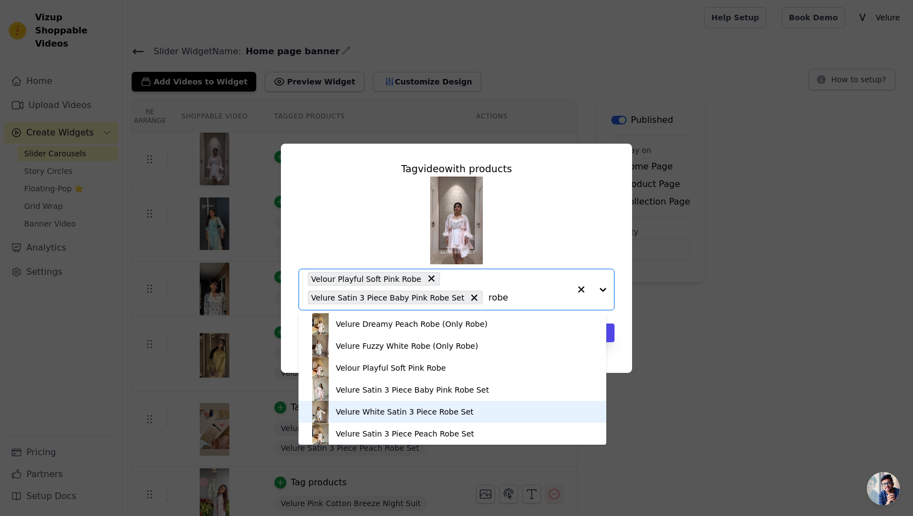
click at [451, 415] on div "Velure White Satin 3 Piece Robe Set" at bounding box center [405, 412] width 138 height 11
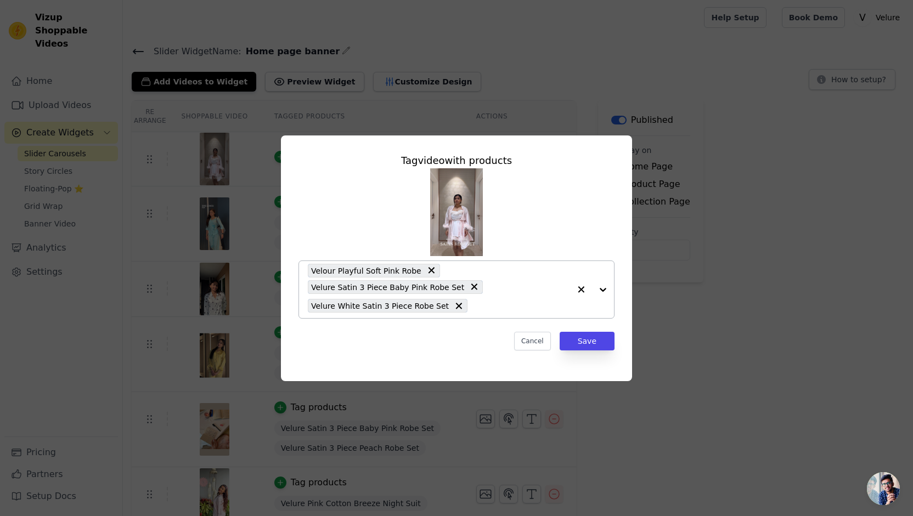
click at [428, 271] on icon at bounding box center [431, 270] width 7 height 7
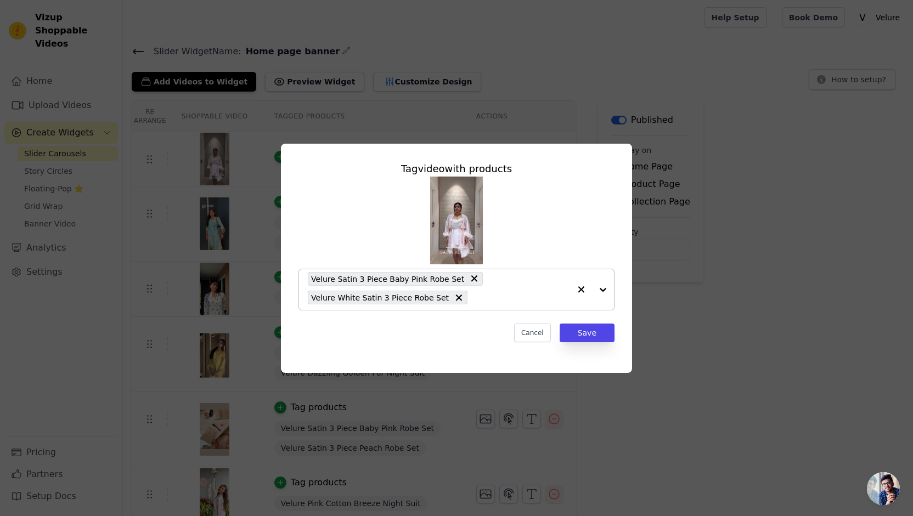
click at [512, 285] on div "Velure Satin 3 Piece Baby Pink Robe Set Velure White Satin 3 Piece Robe Set" at bounding box center [439, 289] width 262 height 41
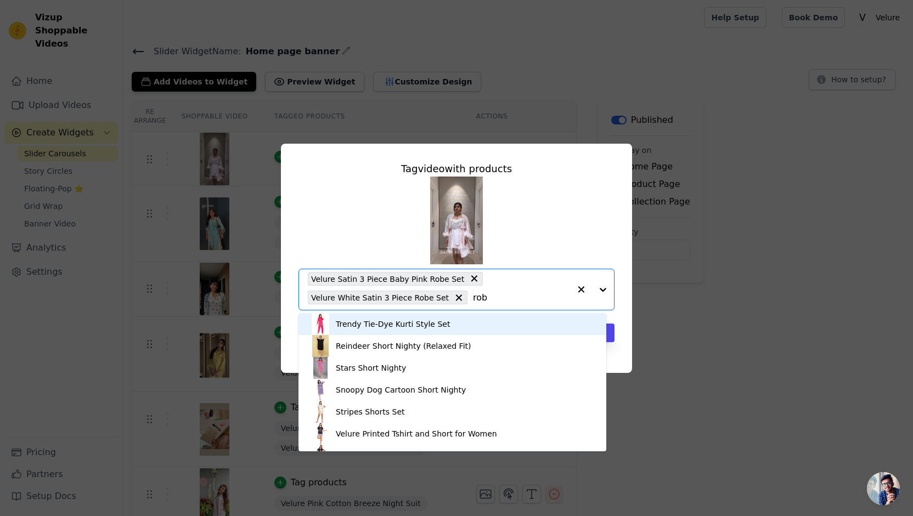
type input "robe"
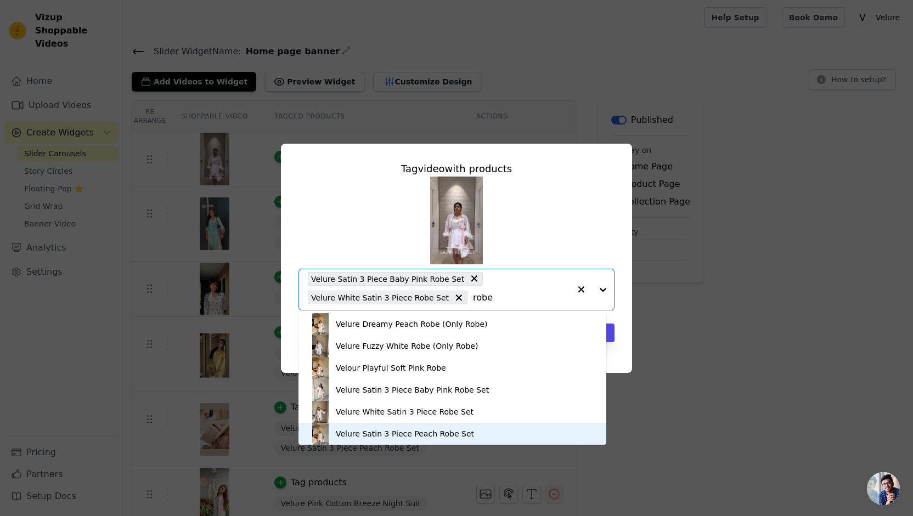
click at [414, 435] on div "Velure Satin 3 Piece Peach Robe Set" at bounding box center [405, 434] width 138 height 11
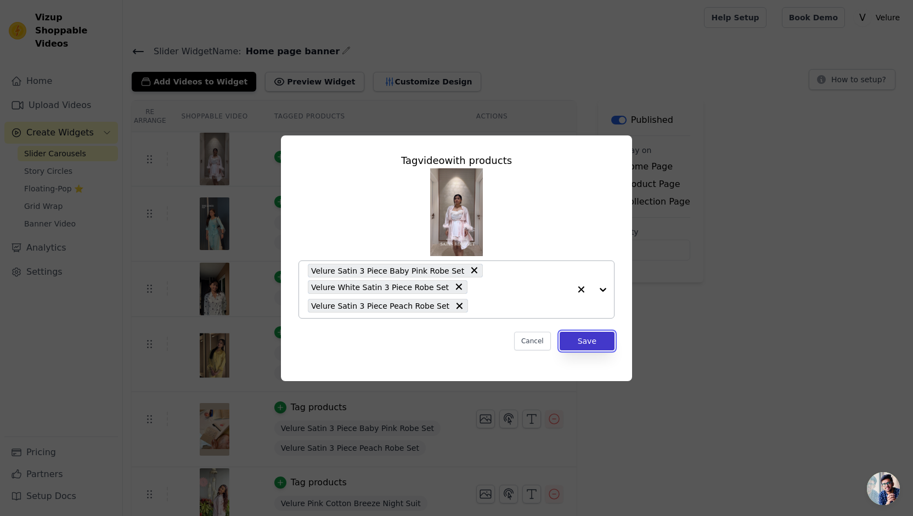
click at [589, 344] on button "Save" at bounding box center [587, 341] width 55 height 19
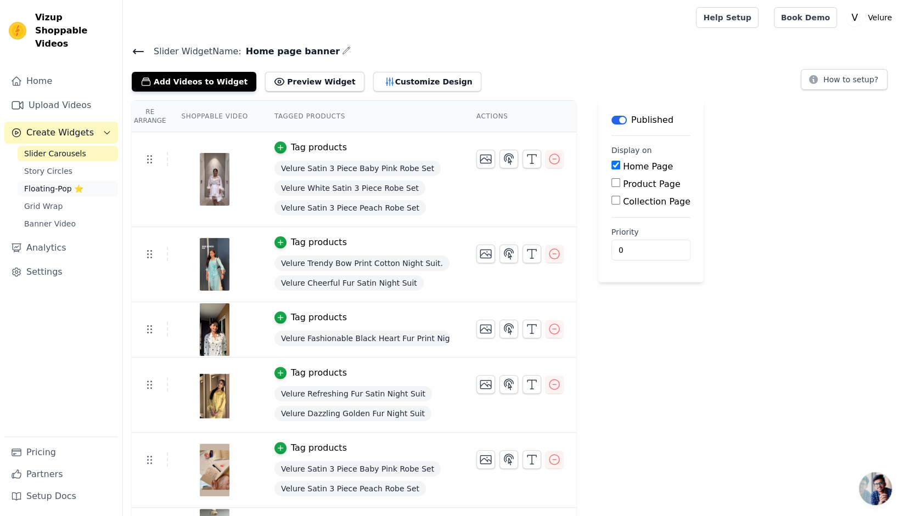
click at [88, 181] on link "Floating-Pop ⭐" at bounding box center [68, 188] width 100 height 15
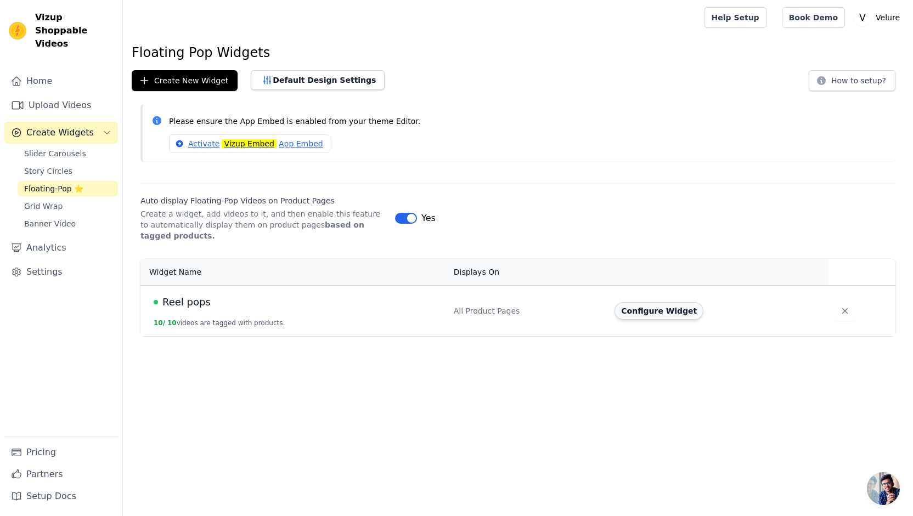
click at [642, 311] on button "Configure Widget" at bounding box center [659, 311] width 89 height 18
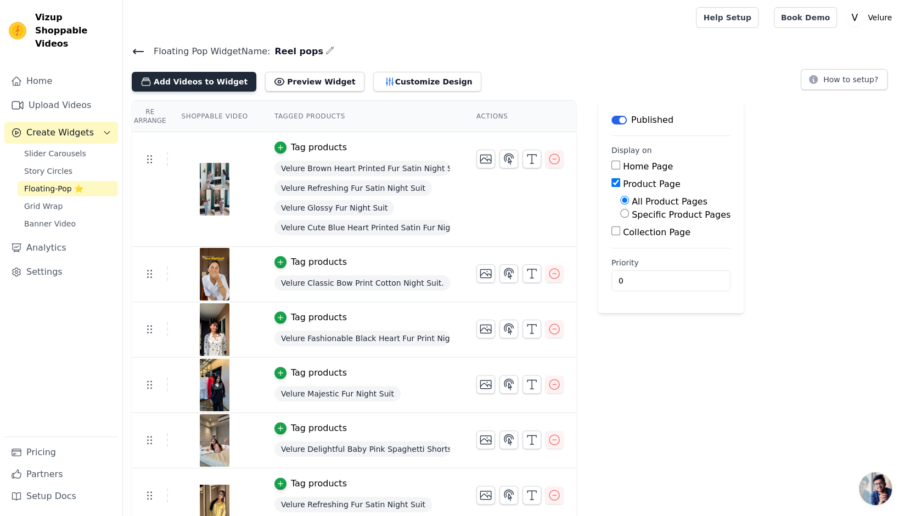
click at [218, 88] on button "Add Videos to Widget" at bounding box center [194, 82] width 125 height 20
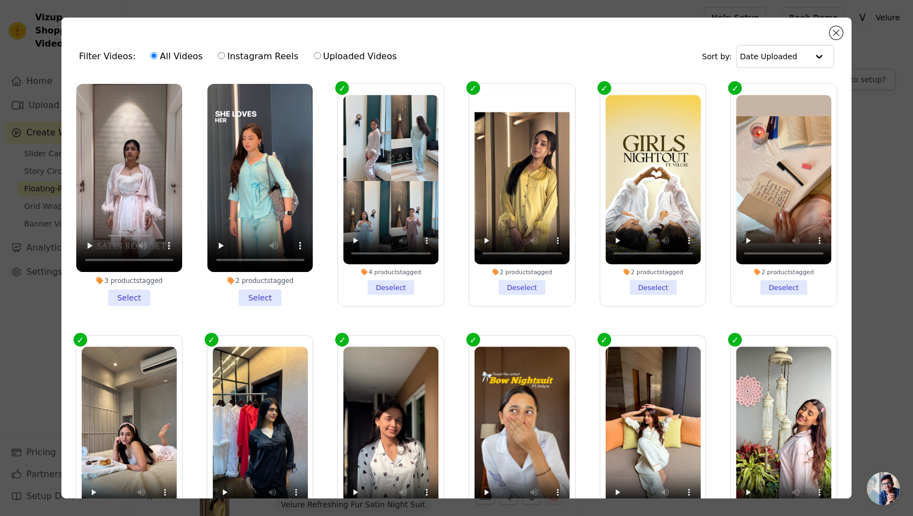
click at [263, 295] on li "2 products tagged Select" at bounding box center [260, 195] width 106 height 222
click at [0, 0] on input "2 products tagged Select" at bounding box center [0, 0] width 0 height 0
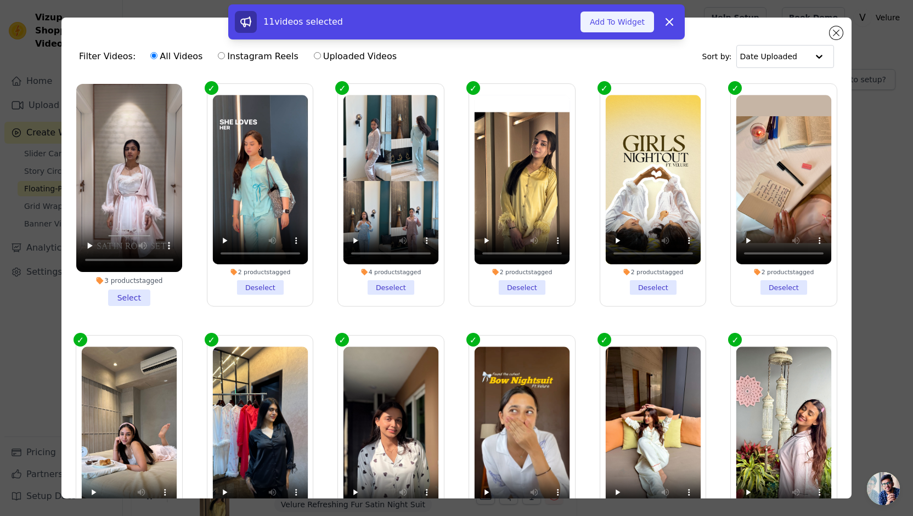
click at [611, 24] on button "Add To Widget" at bounding box center [618, 22] width 74 height 21
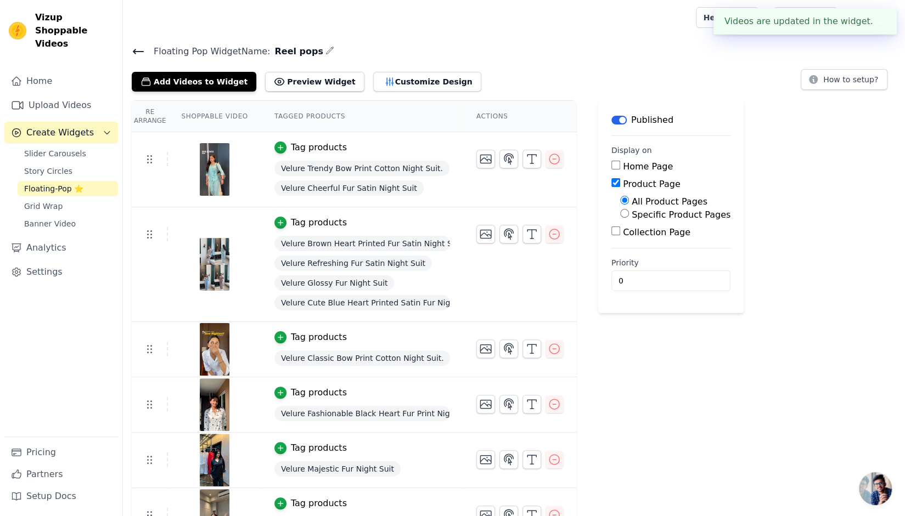
click at [134, 51] on icon at bounding box center [138, 51] width 10 height 4
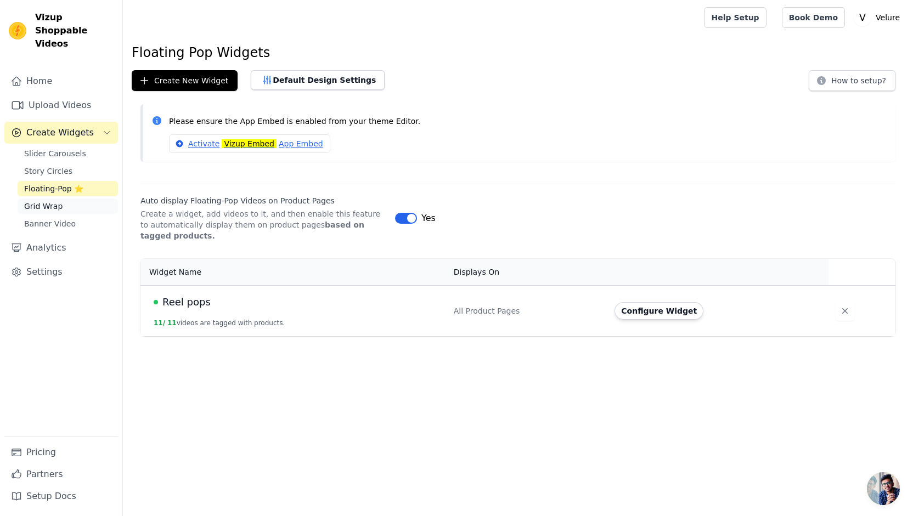
click at [78, 199] on link "Grid Wrap" at bounding box center [68, 206] width 100 height 15
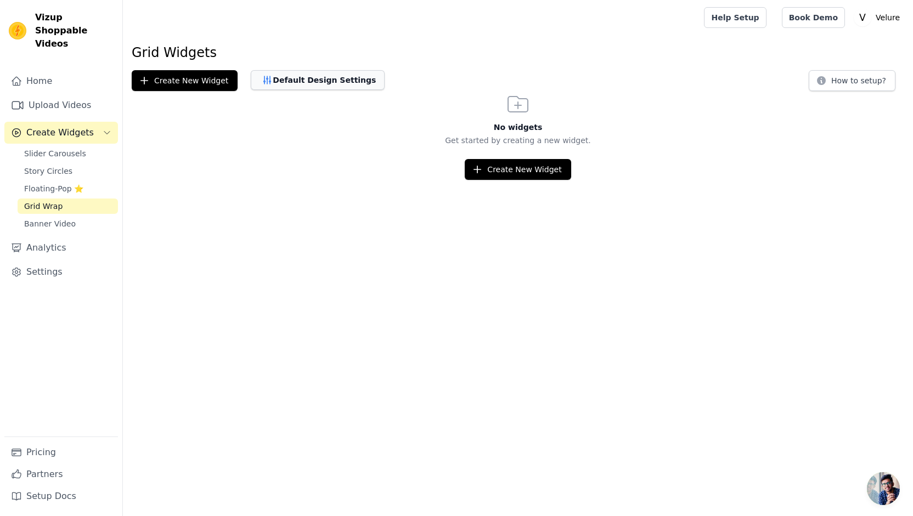
click at [312, 75] on button "Default Design Settings" at bounding box center [318, 80] width 134 height 20
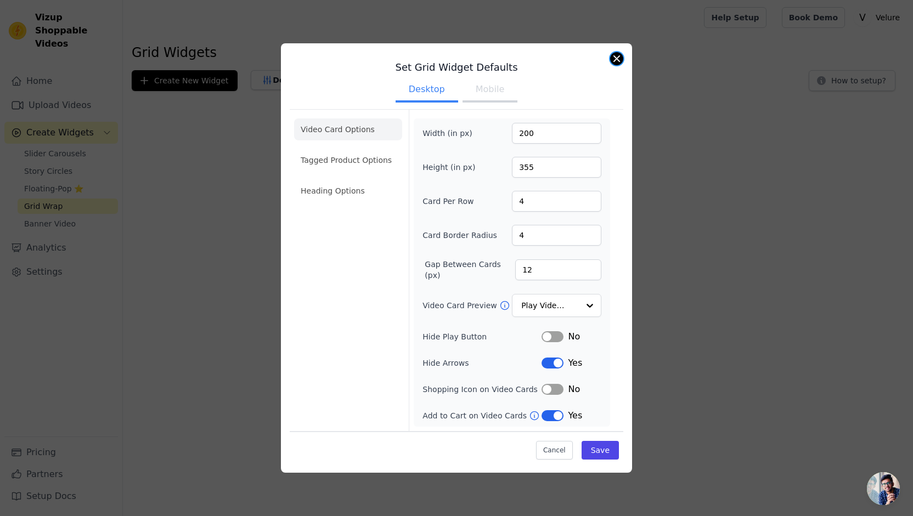
click at [612, 61] on button "Close modal" at bounding box center [616, 58] width 13 height 13
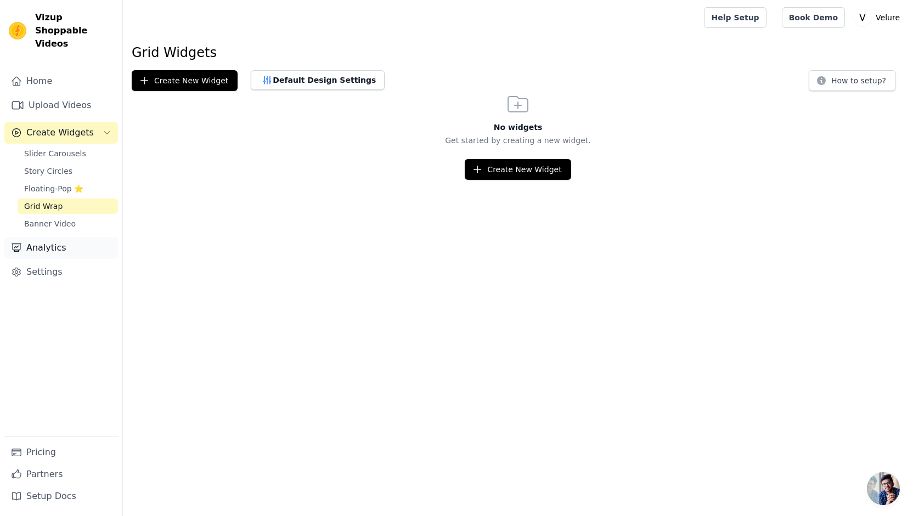
click at [89, 237] on link "Analytics" at bounding box center [61, 248] width 114 height 22
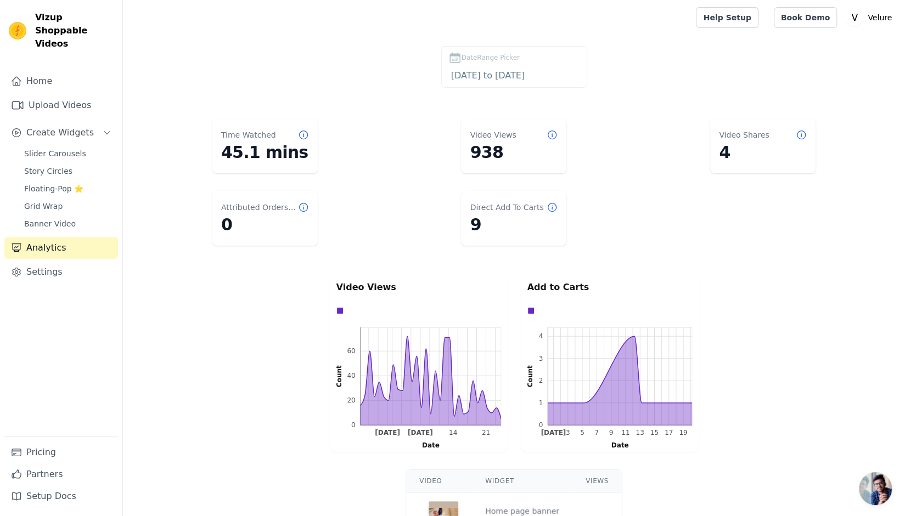
click at [292, 330] on div "Video Views 0 20 40 60 0 20 40 60 Count Aug 31 Sep 7 14 21 Aug 31 Sep 7 14 21 D…" at bounding box center [514, 363] width 782 height 182
click at [86, 261] on link "Settings" at bounding box center [61, 272] width 114 height 22
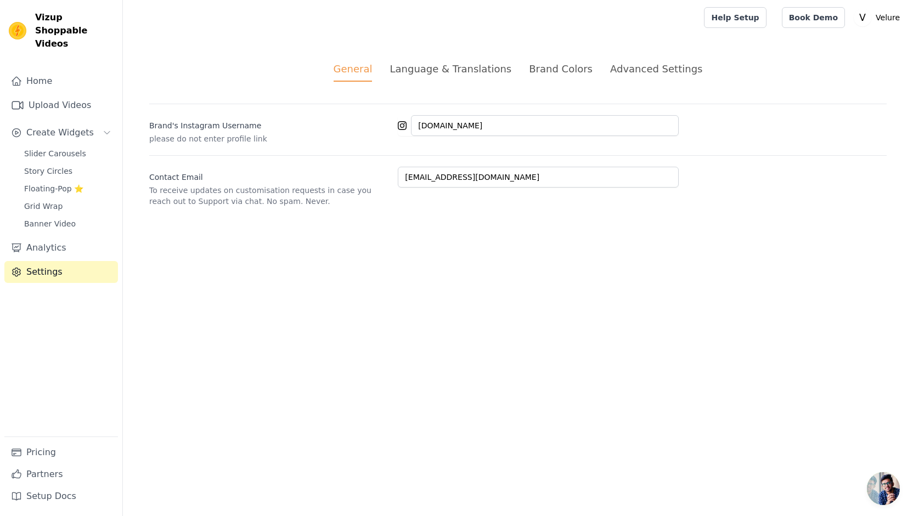
click at [533, 65] on div "Brand Colors" at bounding box center [561, 68] width 64 height 15
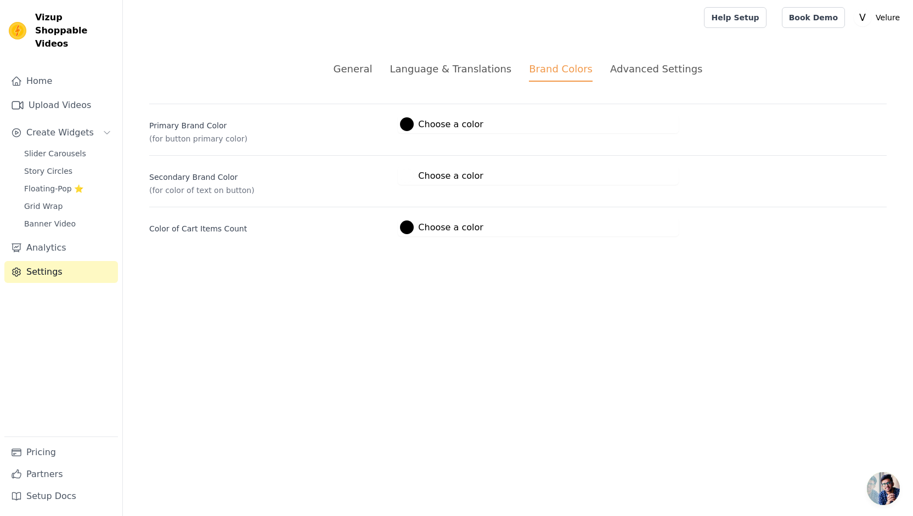
click at [453, 68] on div "Language & Translations" at bounding box center [451, 68] width 122 height 15
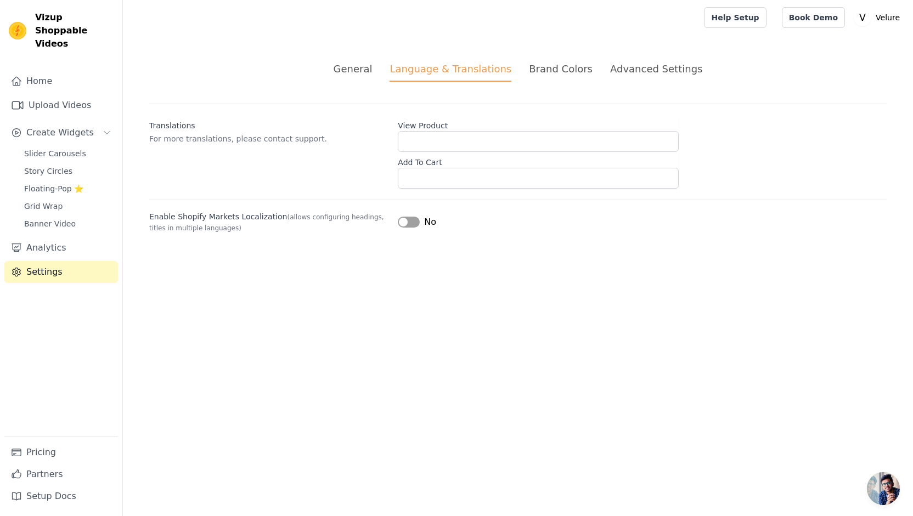
click at [617, 69] on div "Advanced Settings" at bounding box center [656, 68] width 92 height 15
